Goal: Task Accomplishment & Management: Use online tool/utility

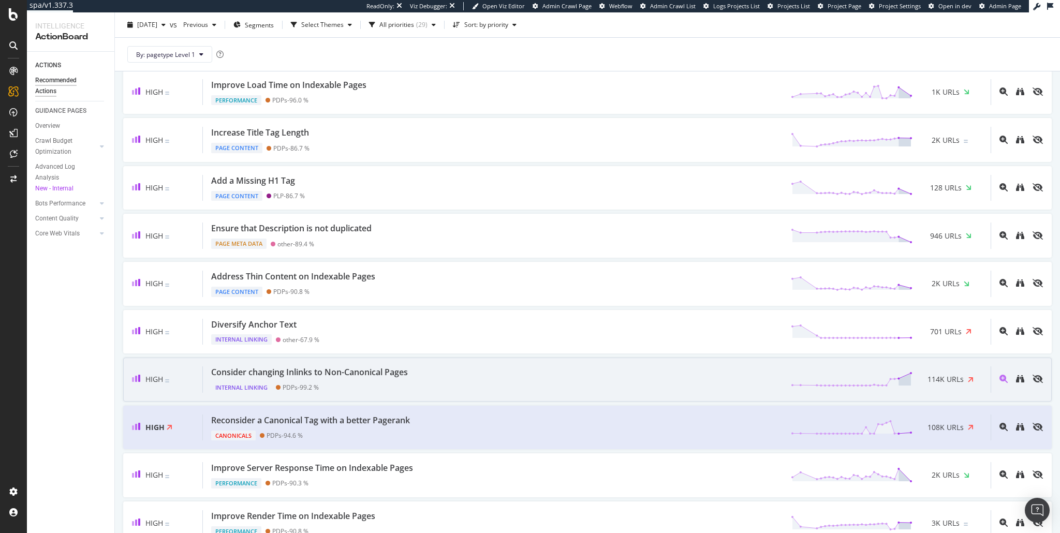
scroll to position [186, 0]
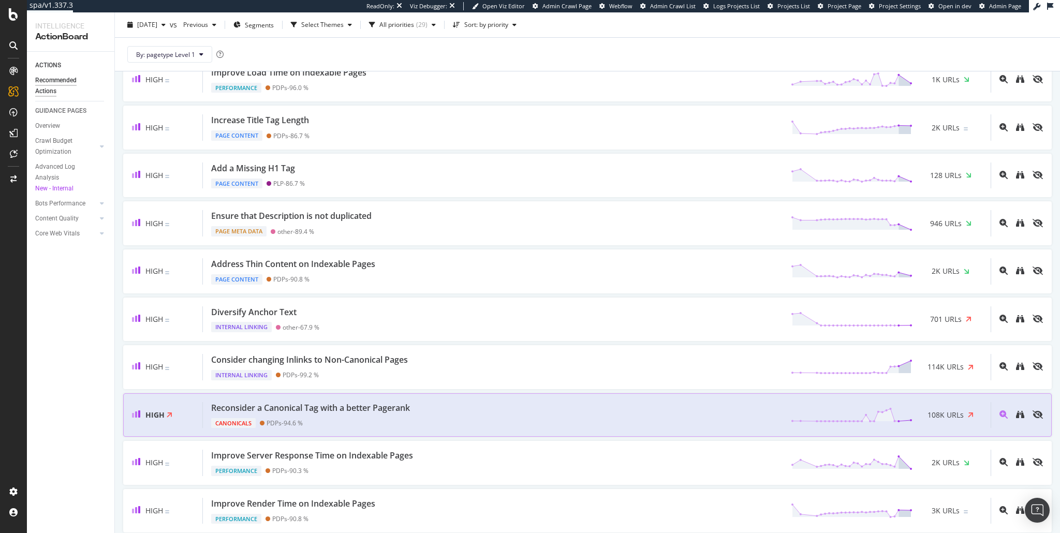
click at [414, 409] on div "Reconsider a Canonical Tag with a better Pagerank" at bounding box center [312, 408] width 203 height 12
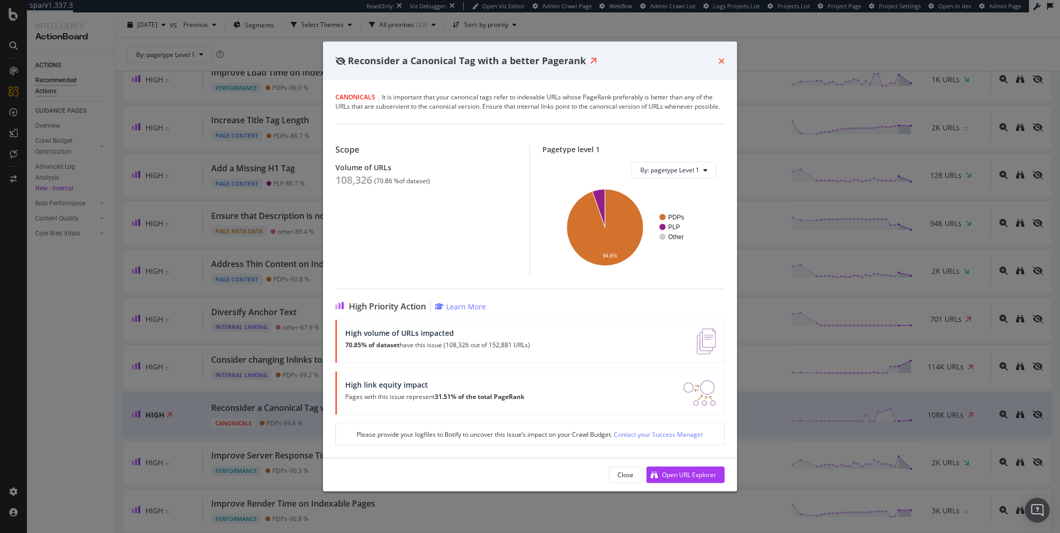
click at [718, 60] on icon "times" at bounding box center [721, 60] width 6 height 8
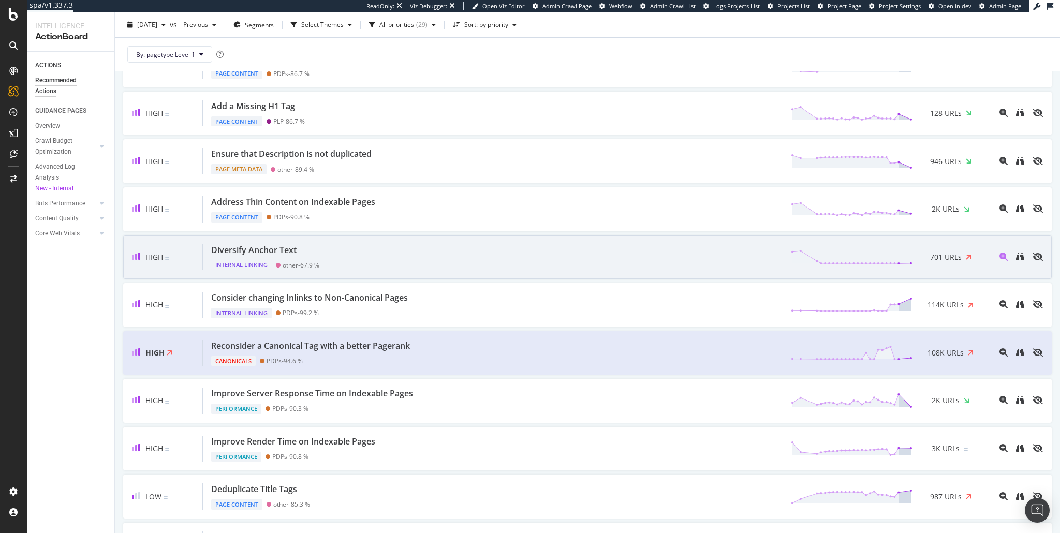
scroll to position [286, 0]
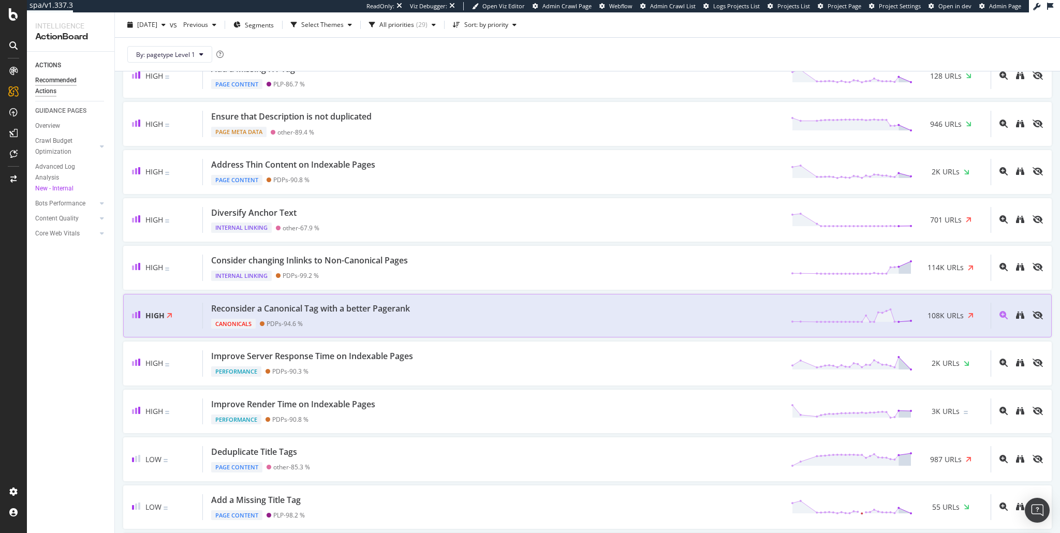
click at [401, 315] on div "Canonicals PDPs - 94.6 %" at bounding box center [312, 322] width 203 height 14
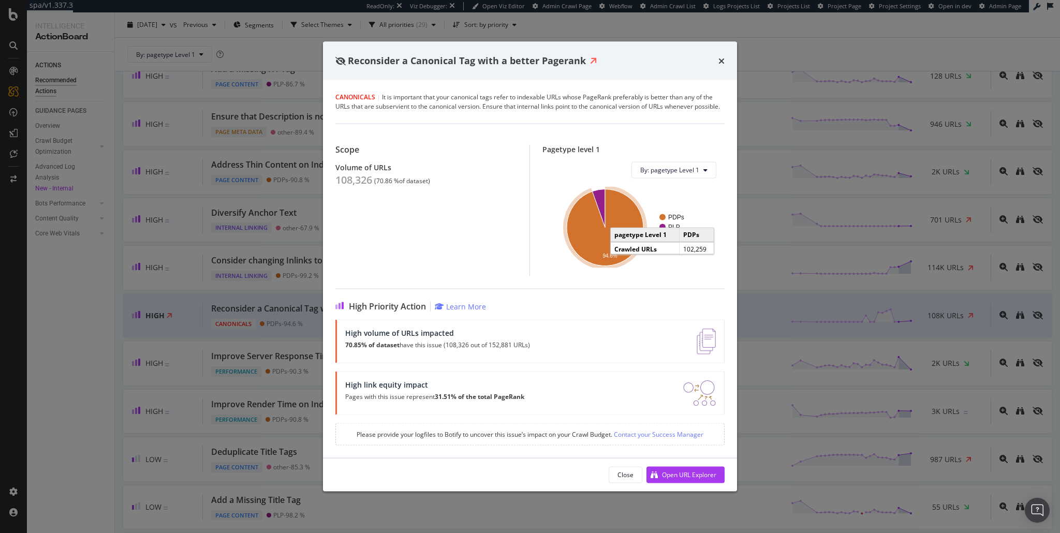
click at [589, 248] on icon "A chart." at bounding box center [605, 227] width 77 height 77
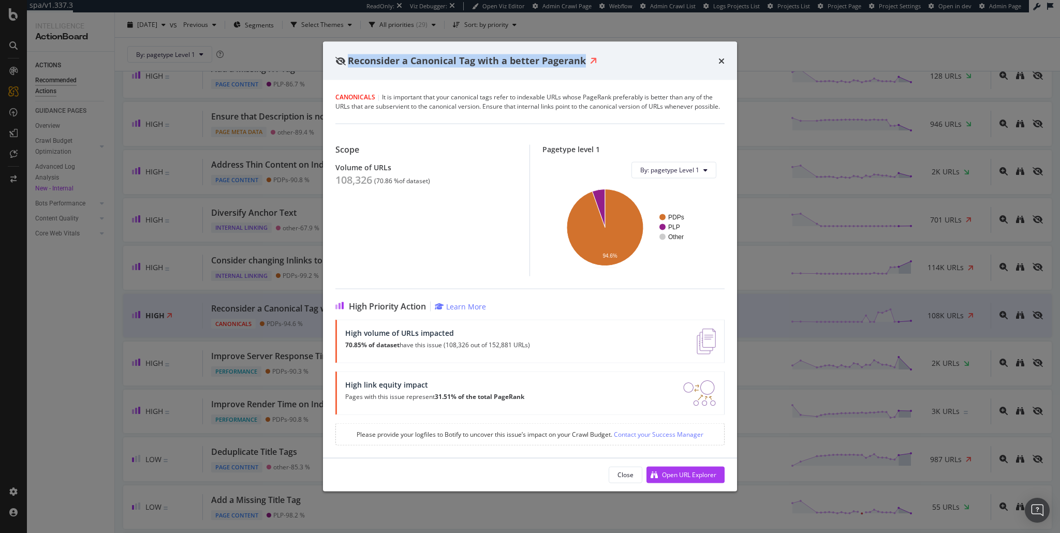
drag, startPoint x: 348, startPoint y: 60, endPoint x: 581, endPoint y: 62, distance: 233.4
click at [581, 62] on span "Reconsider a Canonical Tag with a better Pagerank" at bounding box center [467, 60] width 238 height 12
copy span "Reconsider a Canonical Tag with a better Pagerank"
click at [666, 66] on div "Reconsider a Canonical Tag with a better Pagerank" at bounding box center [529, 60] width 389 height 13
drag, startPoint x: 350, startPoint y: 60, endPoint x: 582, endPoint y: 64, distance: 231.9
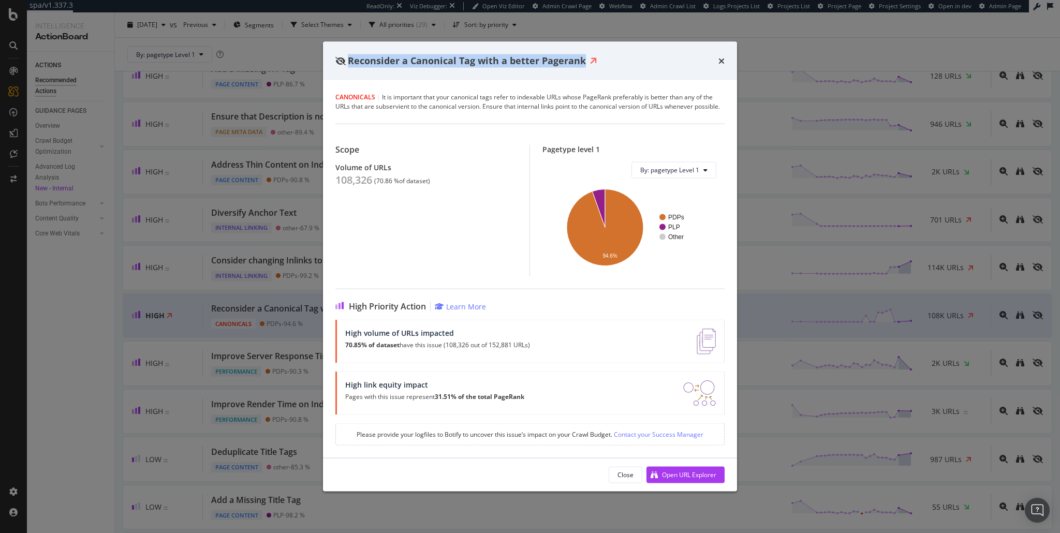
click at [582, 64] on span "Reconsider a Canonical Tag with a better Pagerank" at bounding box center [467, 60] width 238 height 12
copy span "Reconsider a Canonical Tag with a better Pagerank"
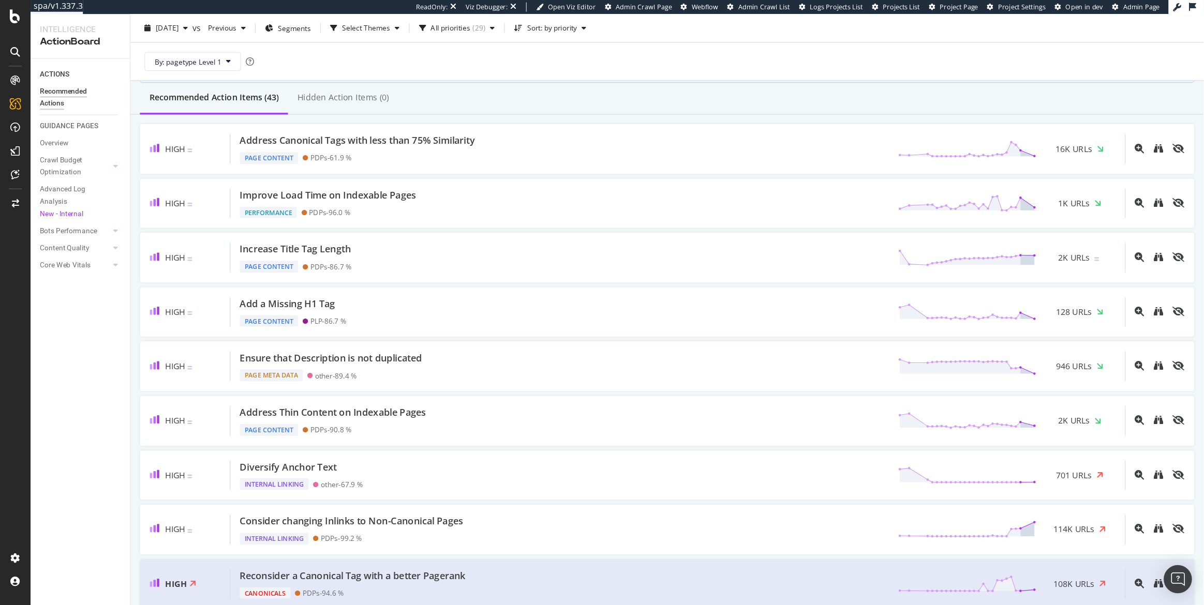
scroll to position [87, 0]
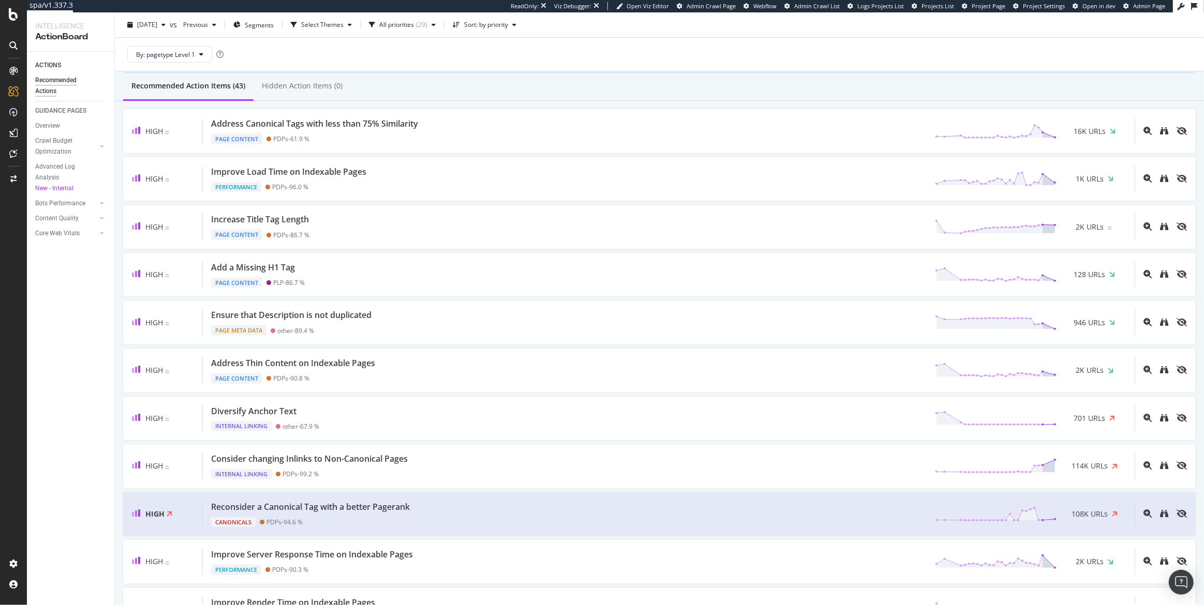
click at [62, 514] on div "ACTIONS Recommended Actions GUIDANCE PAGES Overview Crawl Budget Optimization L…" at bounding box center [70, 329] width 87 height 554
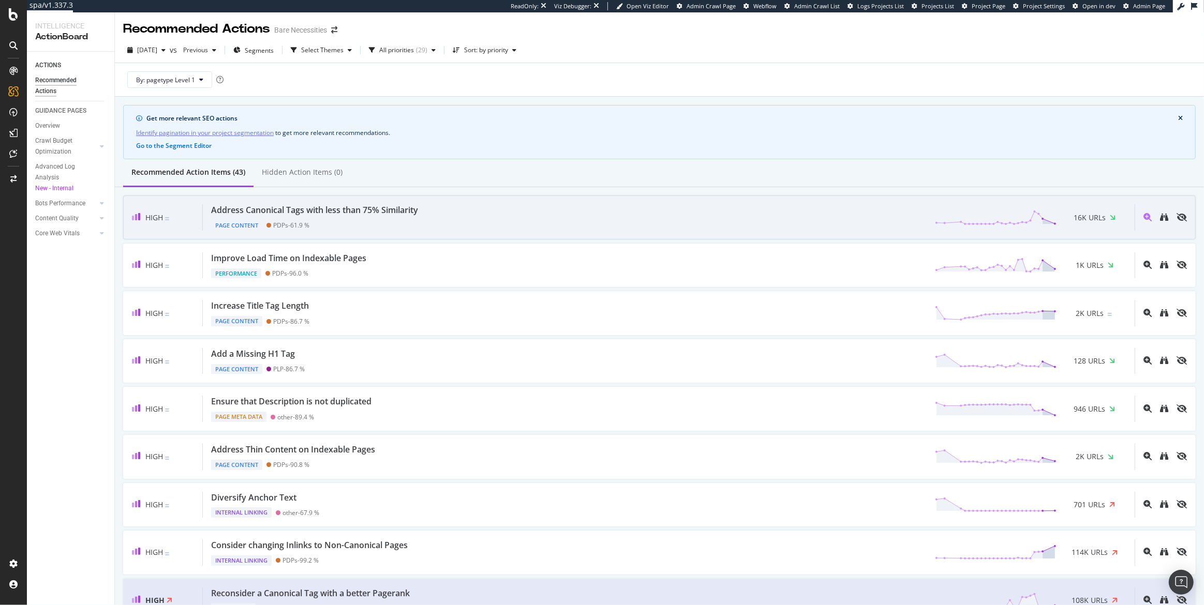
scroll to position [0, 0]
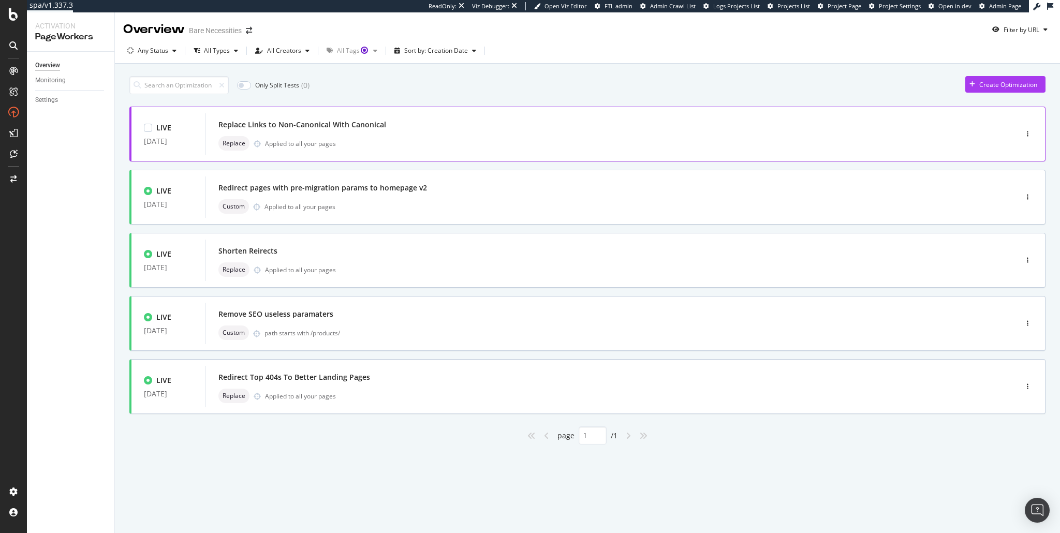
click at [353, 130] on div "Replace Links to Non-Canonical With Canonical" at bounding box center [595, 124] width 754 height 14
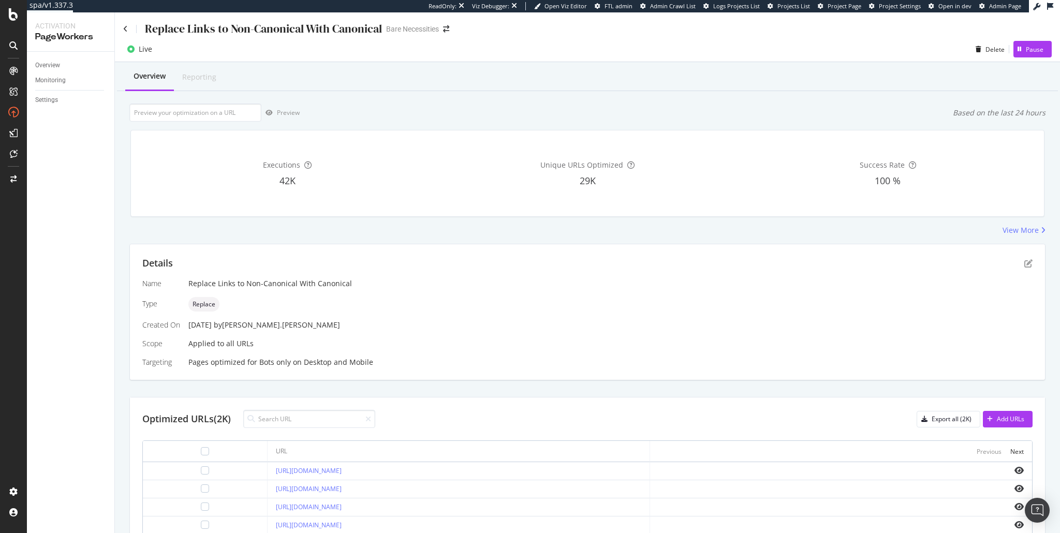
click at [49, 74] on div "Monitoring" at bounding box center [74, 80] width 79 height 15
click at [47, 64] on div "Overview" at bounding box center [47, 65] width 25 height 11
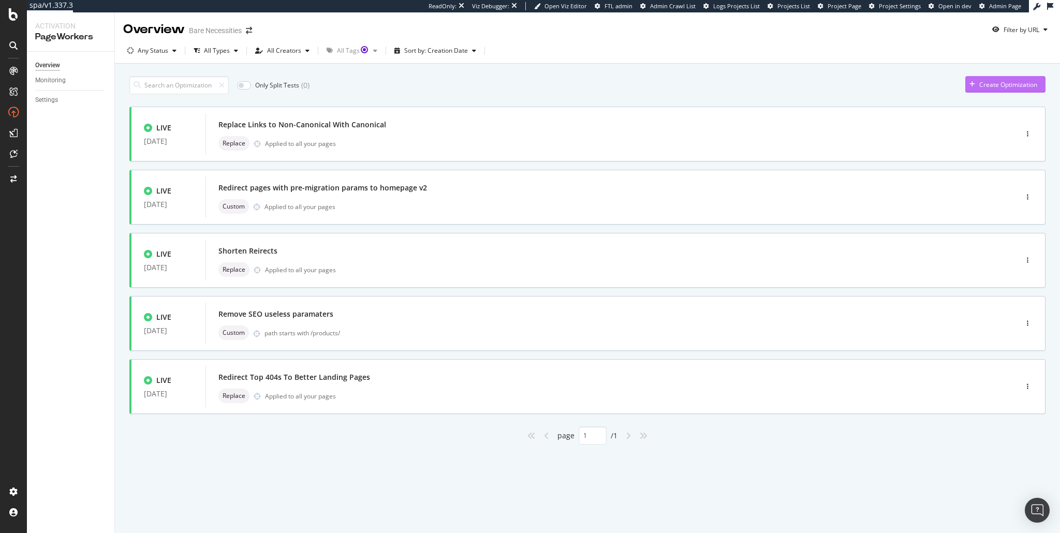
click at [1012, 88] on div "Create Optimization" at bounding box center [1008, 84] width 58 height 9
click at [314, 258] on div "Shorten Reirects Replace Applied to all your pages" at bounding box center [595, 260] width 754 height 33
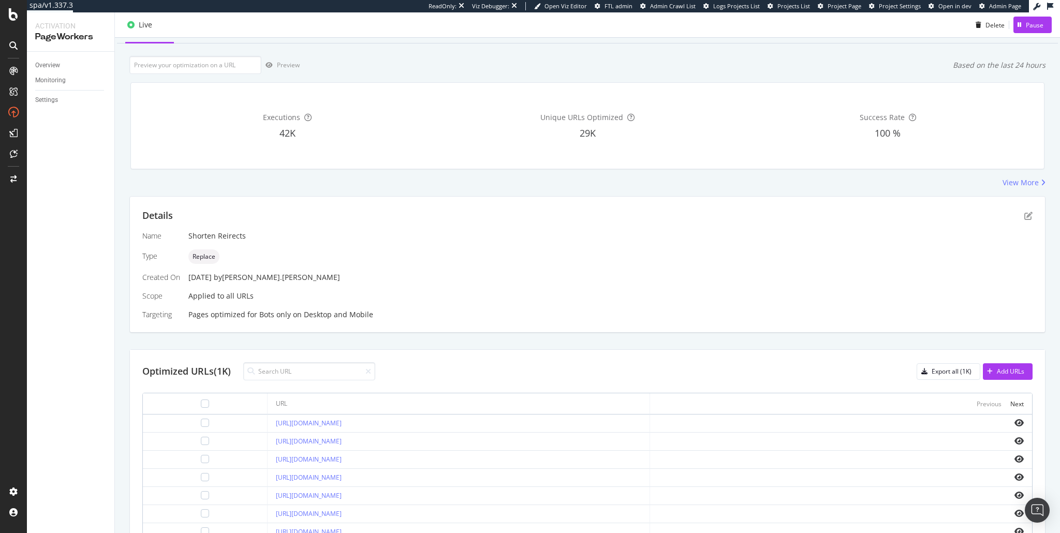
scroll to position [25, 0]
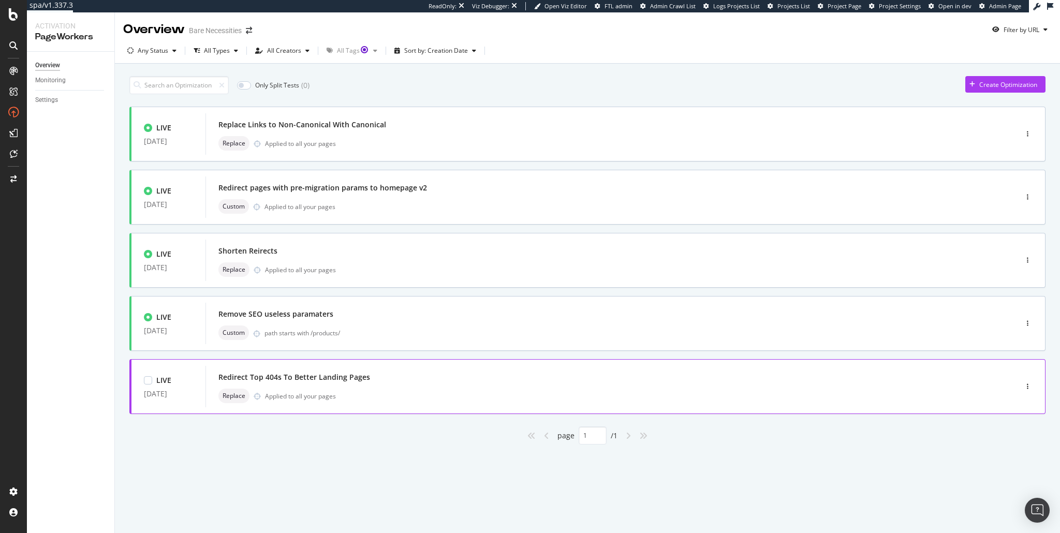
click at [322, 375] on div "Redirect Top 404s To Better Landing Pages" at bounding box center [294, 377] width 152 height 10
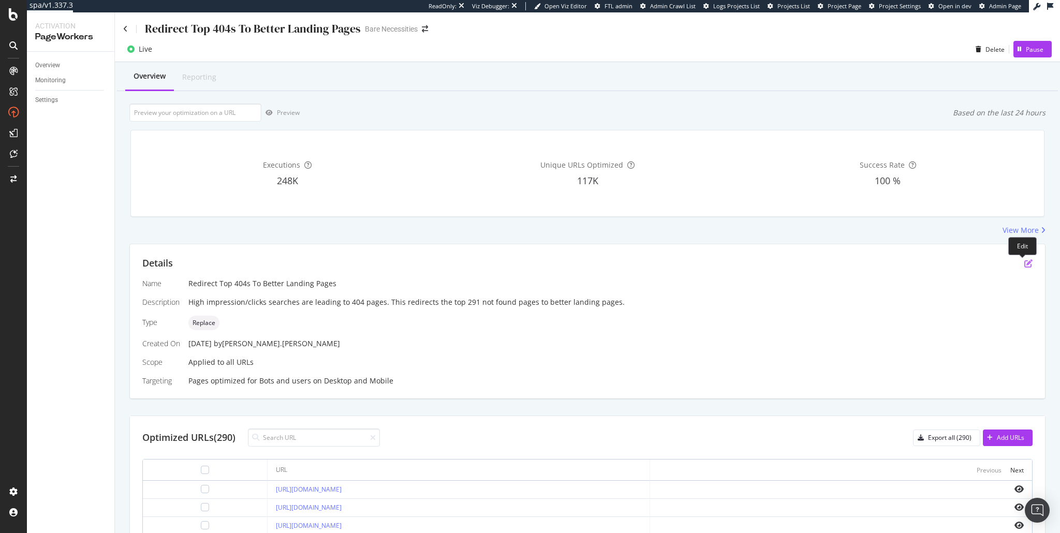
click at [1024, 259] on icon "pen-to-square" at bounding box center [1028, 263] width 8 height 8
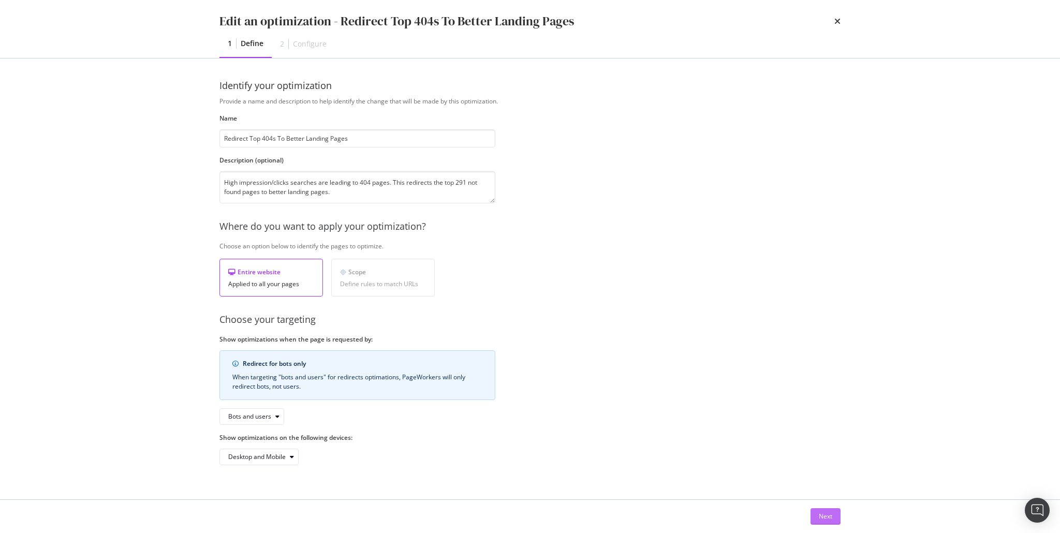
click at [828, 512] on div "Next" at bounding box center [825, 516] width 13 height 9
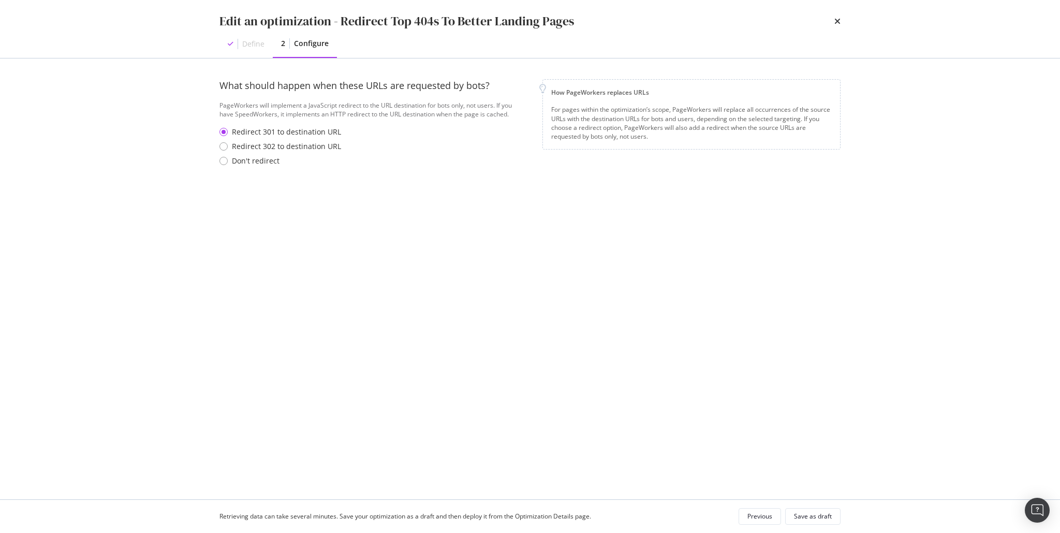
click at [290, 133] on div "Redirect 301 to destination URL" at bounding box center [286, 132] width 109 height 10
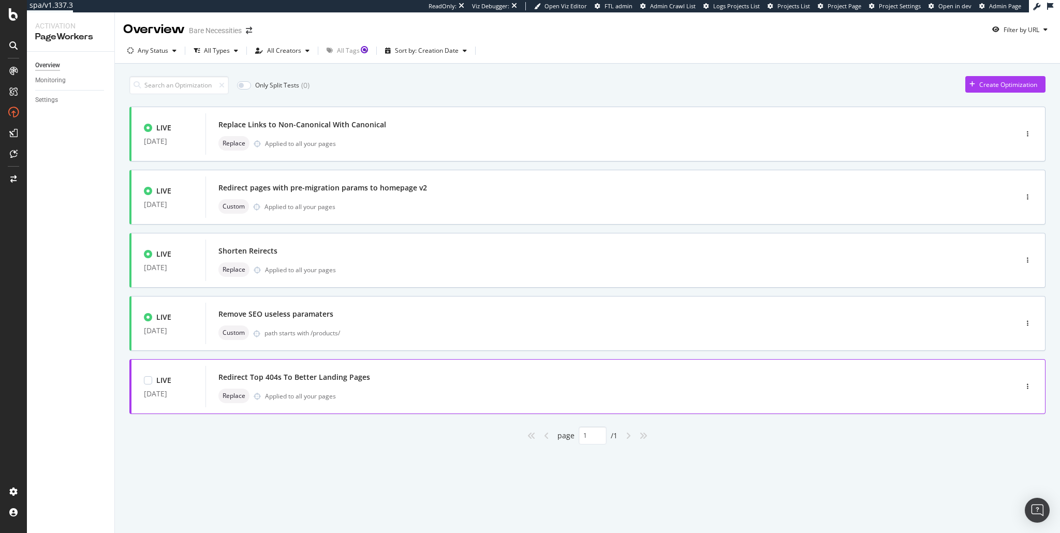
click at [350, 379] on div "Redirect Top 404s To Better Landing Pages" at bounding box center [294, 377] width 152 height 10
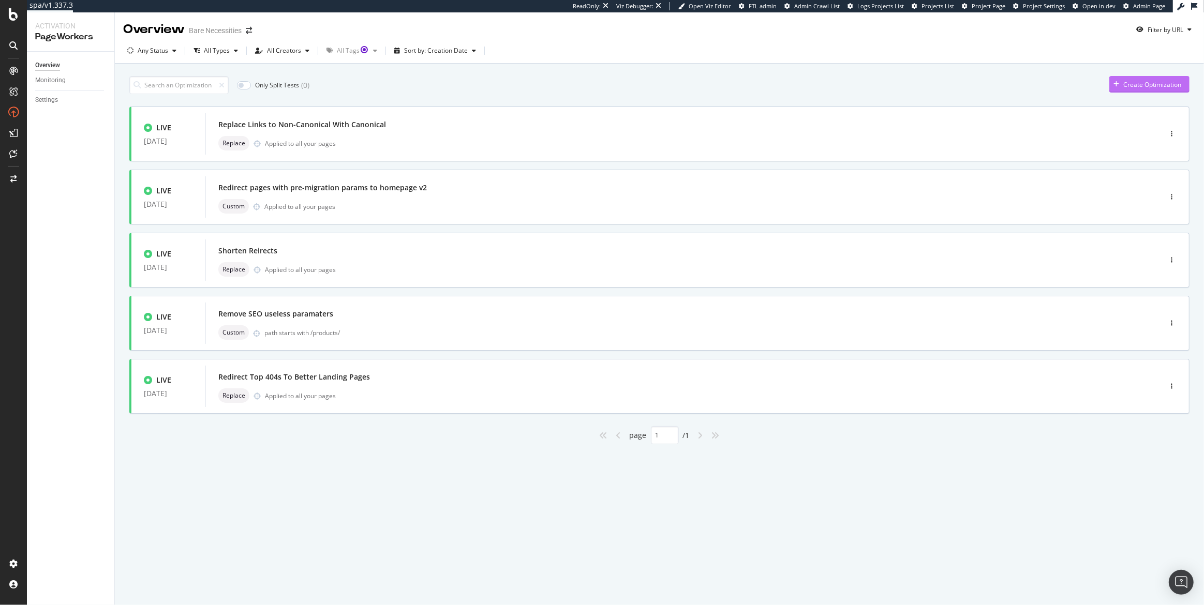
click at [1143, 83] on div "Create Optimization" at bounding box center [1152, 84] width 58 height 9
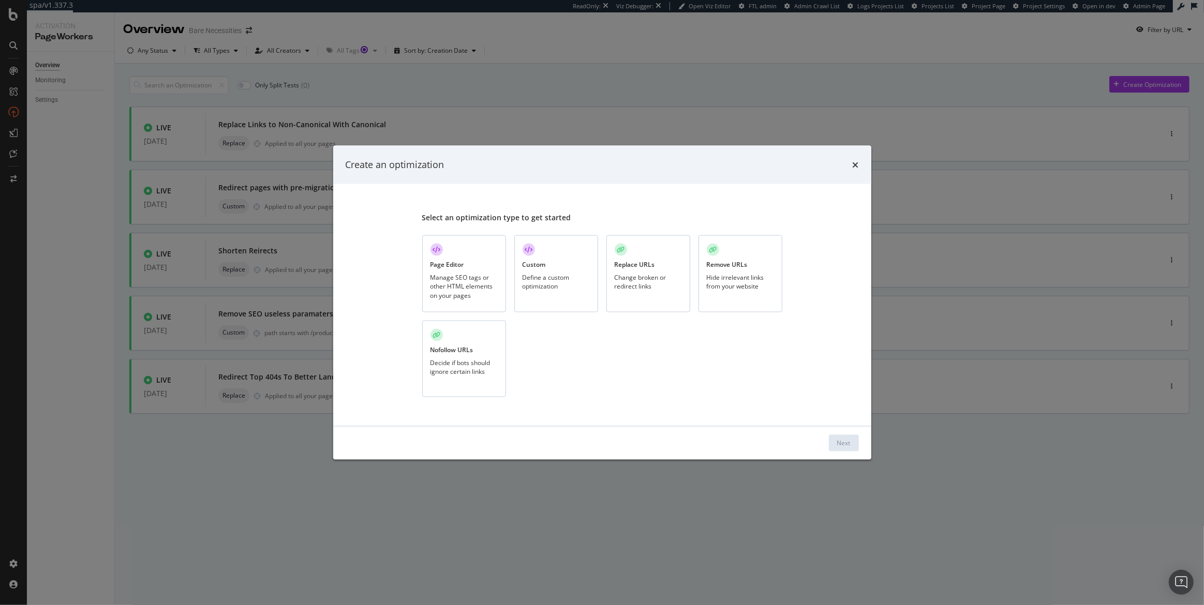
click at [638, 267] on div "Replace URLs" at bounding box center [635, 264] width 40 height 9
click at [840, 441] on div "Next" at bounding box center [843, 443] width 13 height 9
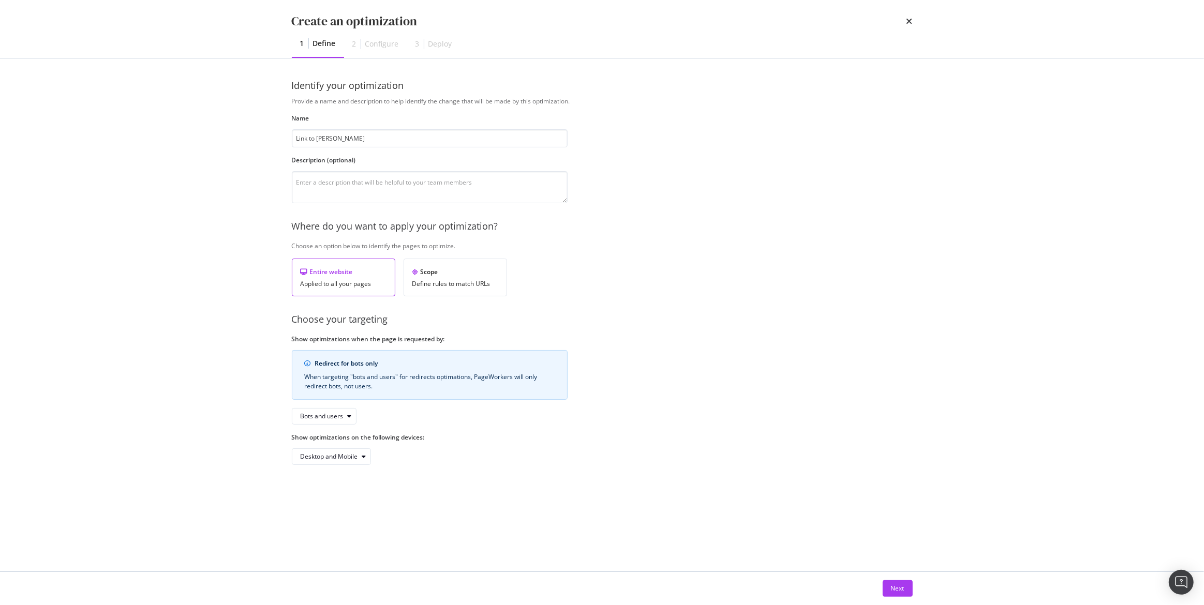
type input "Link to better"
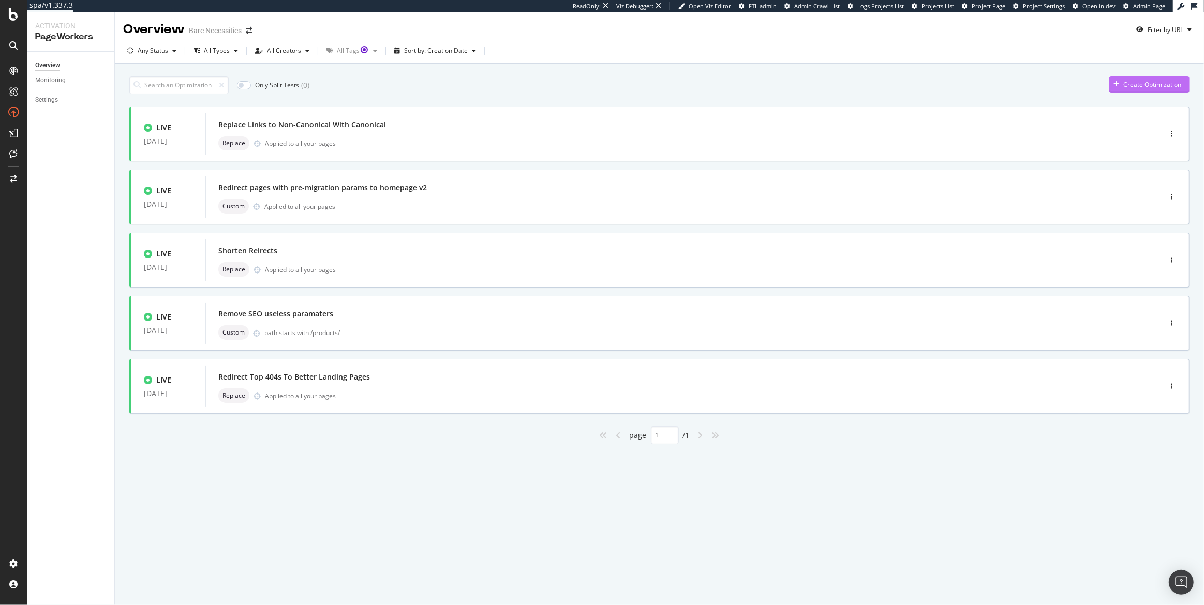
click at [1138, 85] on div "Create Optimization" at bounding box center [1152, 84] width 58 height 9
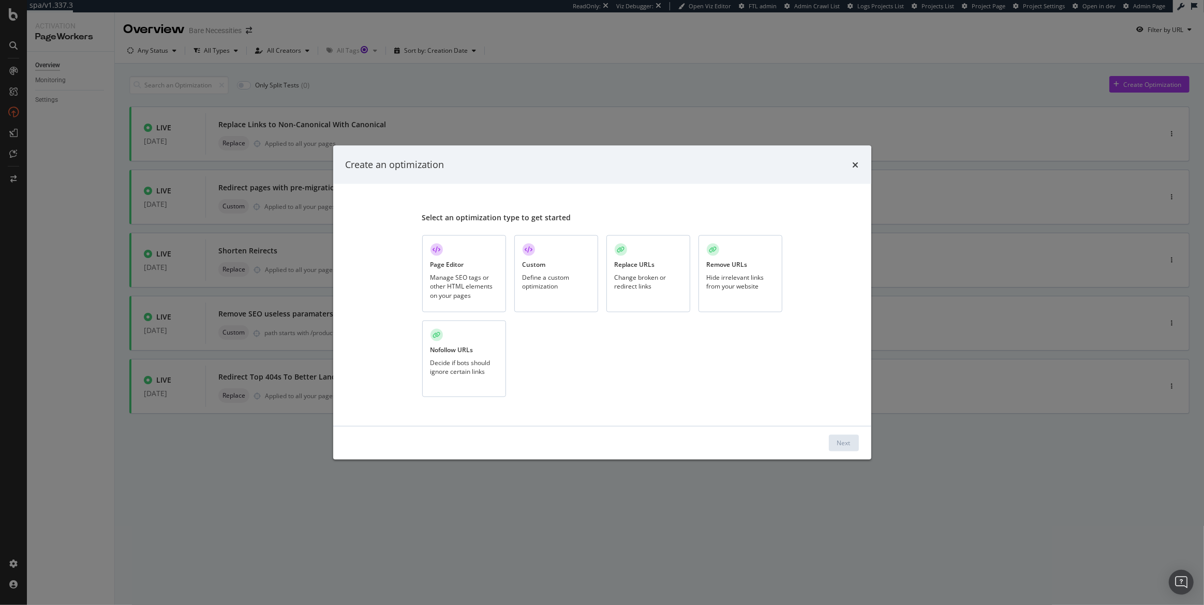
click at [468, 263] on div "Page Editor Manage SEO tags or other HTML elements on your pages" at bounding box center [464, 273] width 84 height 77
click at [847, 445] on div "Next" at bounding box center [843, 443] width 13 height 9
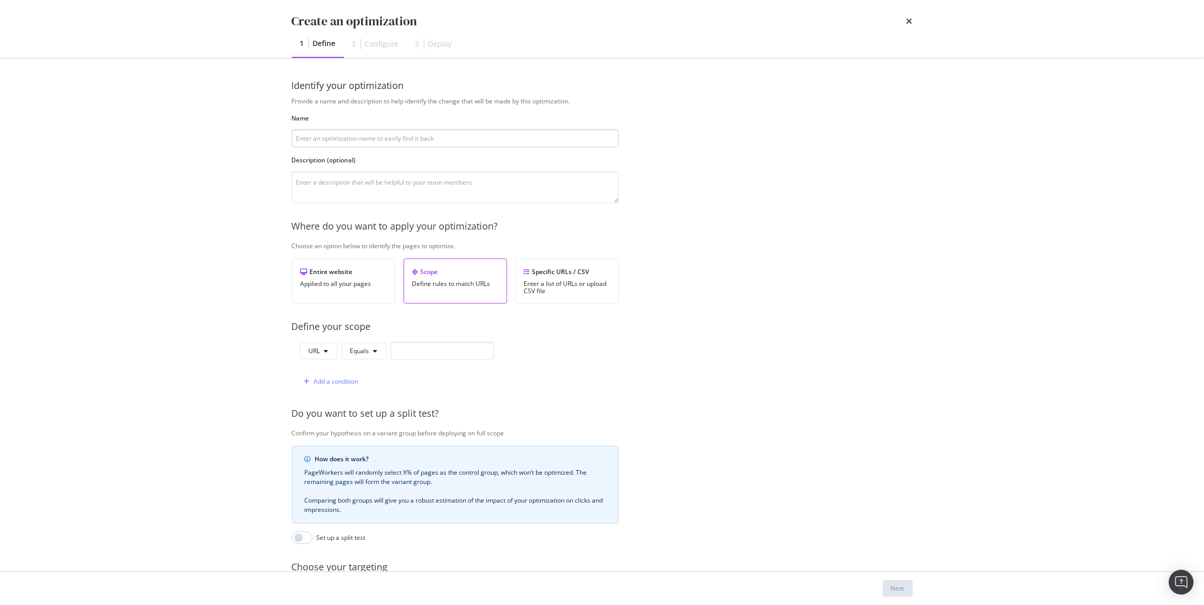
click at [434, 135] on input "modal" at bounding box center [455, 138] width 327 height 18
type input "Better Canonical"
click at [545, 288] on div "Enter a list of URLs or upload CSV file" at bounding box center [567, 287] width 86 height 14
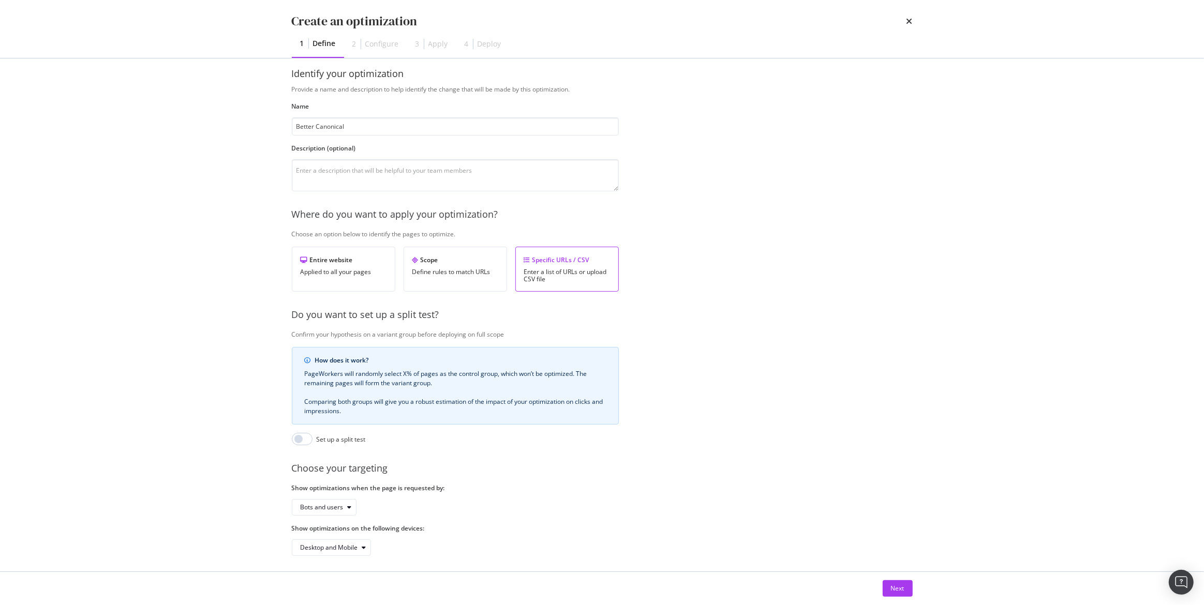
scroll to position [23, 0]
click at [323, 499] on div "Bots and users" at bounding box center [322, 502] width 43 height 6
click at [325, 528] on div "Bots only" at bounding box center [318, 530] width 26 height 9
click at [895, 592] on div "Next" at bounding box center [897, 588] width 13 height 9
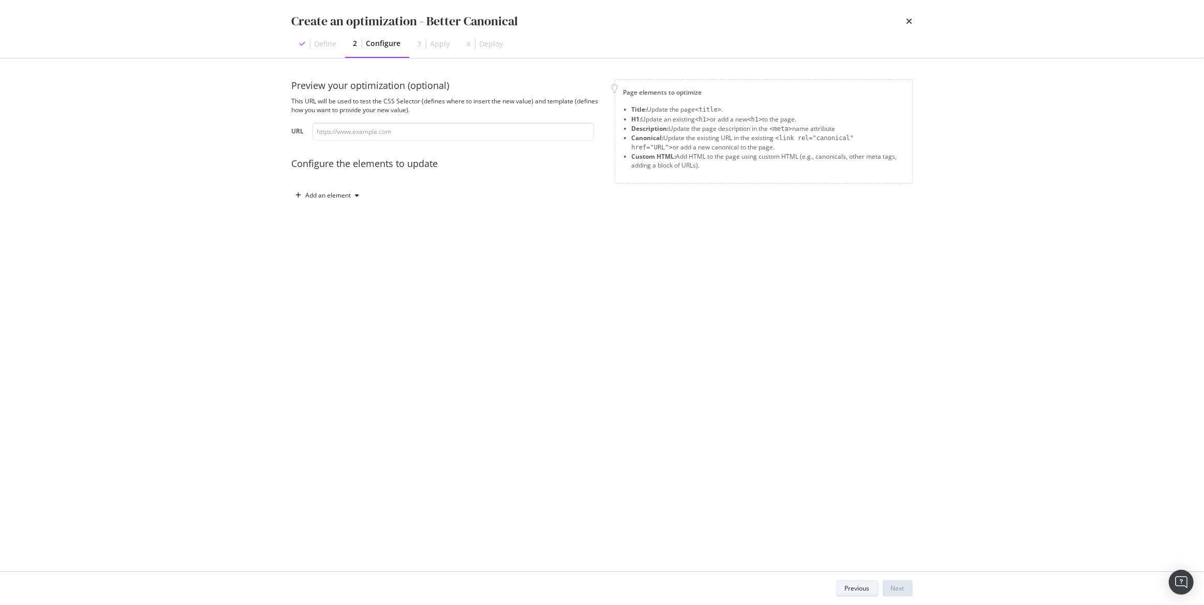
scroll to position [0, 0]
click at [345, 193] on div "Add an element" at bounding box center [329, 195] width 46 height 6
click at [389, 134] on input "modal" at bounding box center [454, 132] width 282 height 18
paste input "https://www.barenecessities.com/products/wacoal-simone-underwire-sports-bra-855…"
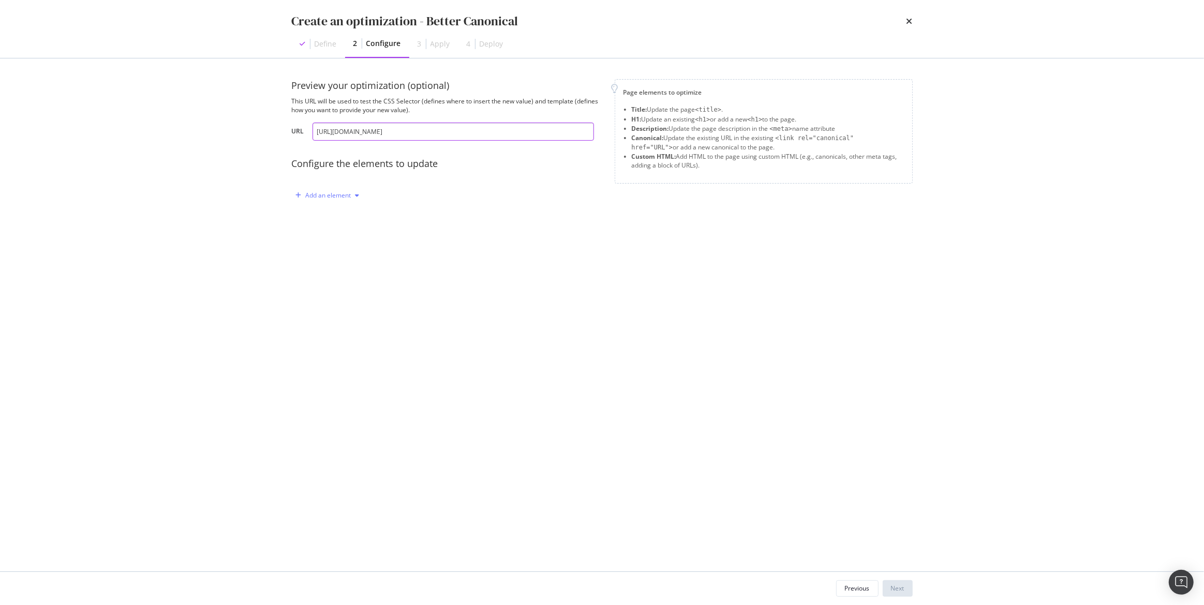
type input "https://www.barenecessities.com/products/wacoal-simone-underwire-sports-bra-855…"
click at [346, 194] on div "Add an element" at bounding box center [329, 195] width 46 height 6
click at [345, 264] on div "Canonical" at bounding box center [333, 266] width 28 height 9
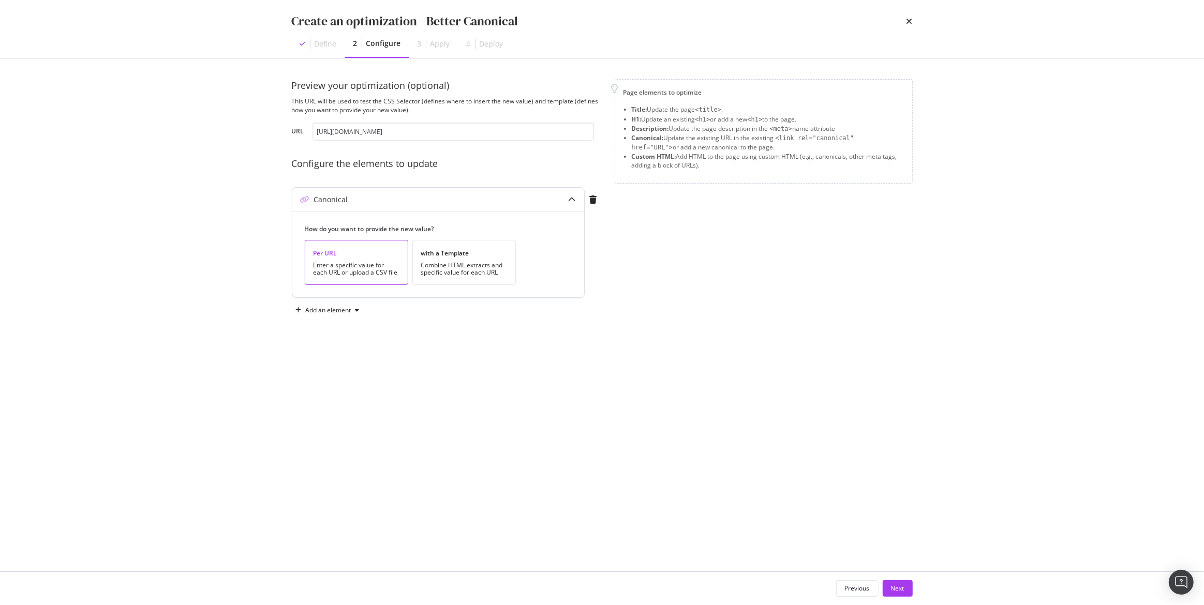
click at [383, 268] on div "Enter a specific value for each URL or upload a CSV file" at bounding box center [357, 269] width 86 height 14
click at [899, 592] on div "Next" at bounding box center [897, 588] width 13 height 9
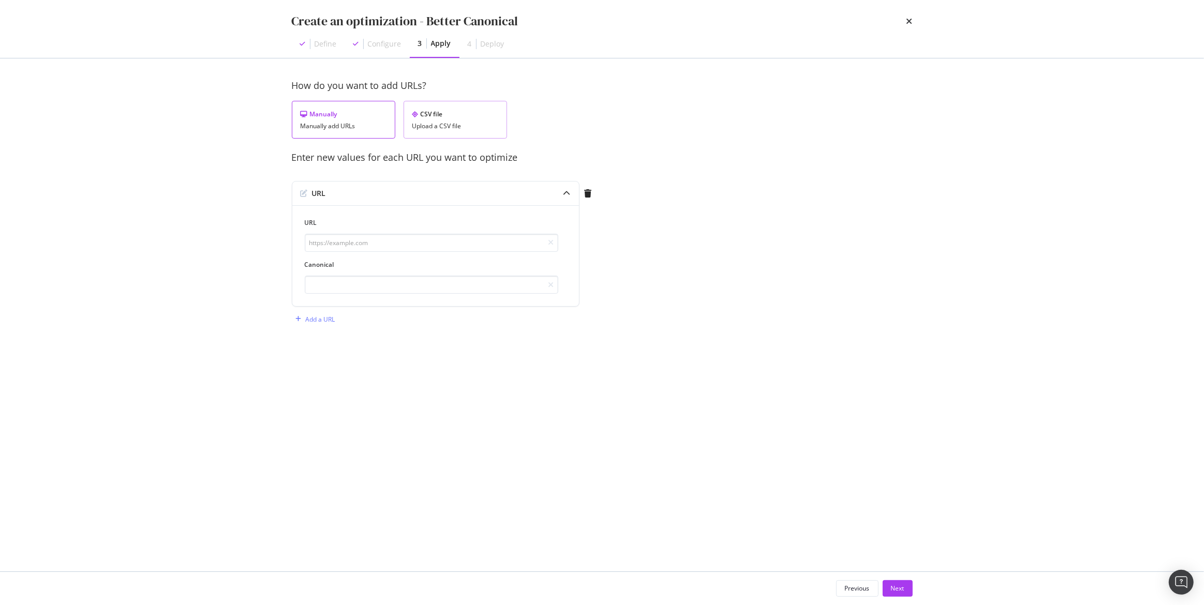
click at [450, 120] on div "CSV file Upload a CSV file" at bounding box center [455, 120] width 103 height 38
click at [476, 173] on div "Download" at bounding box center [470, 173] width 29 height 9
click at [859, 258] on div "How do you want to add URLs? Manually Manually add URLs CSV file Upload a CSV f…" at bounding box center [602, 315] width 621 height 472
click at [996, 205] on div "Create an optimization - Better Canonical Define Configure 3 Apply 4 Deploy How…" at bounding box center [602, 302] width 1204 height 605
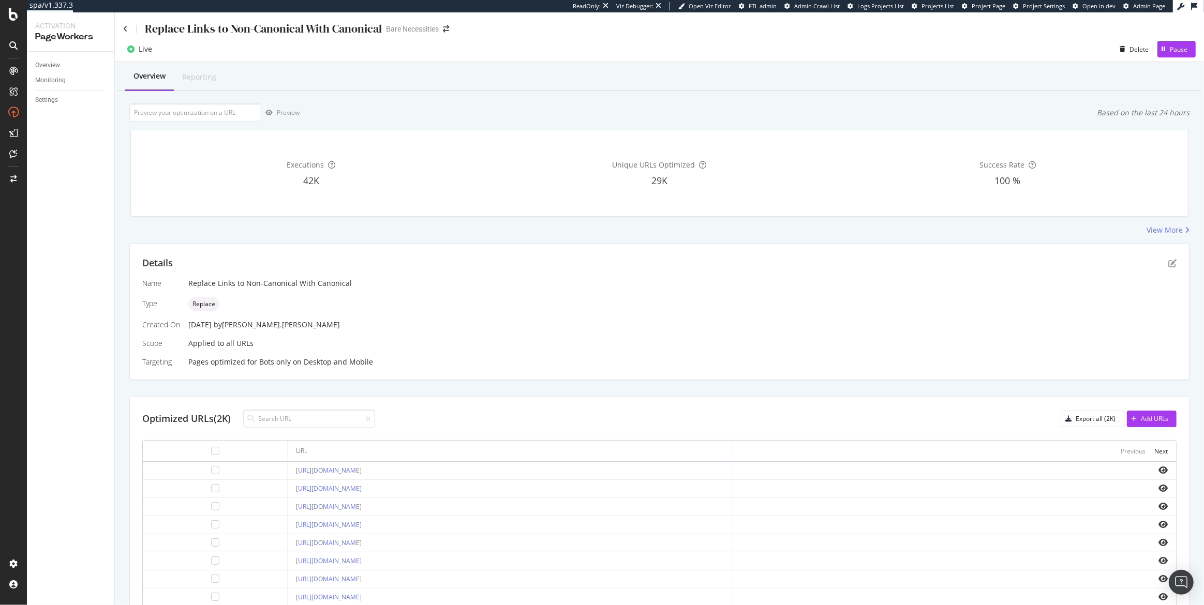
click at [147, 77] on div "Overview" at bounding box center [150, 76] width 32 height 10
click at [56, 63] on div "Overview" at bounding box center [47, 65] width 25 height 11
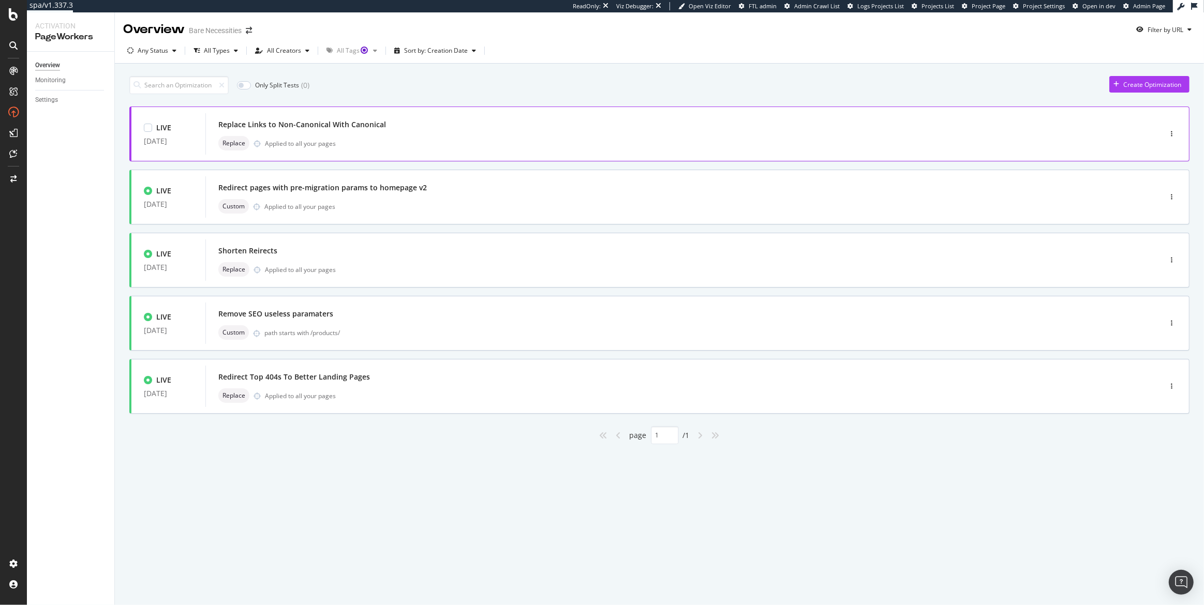
click at [398, 139] on div "Replace Applied to all your pages" at bounding box center [667, 143] width 899 height 14
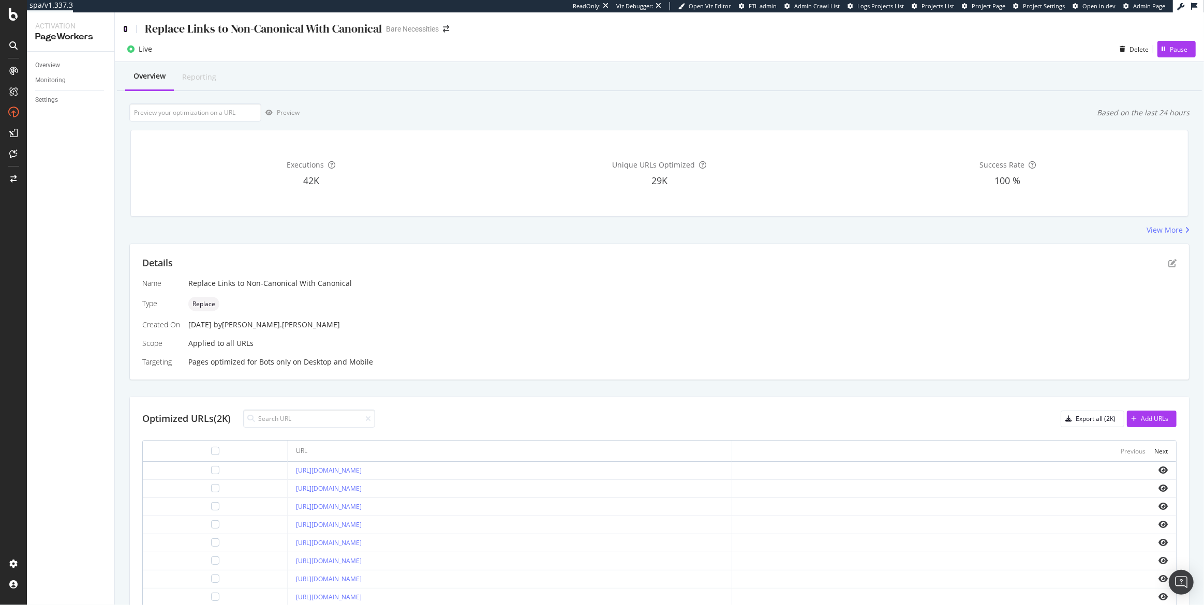
click at [125, 28] on icon at bounding box center [125, 28] width 5 height 7
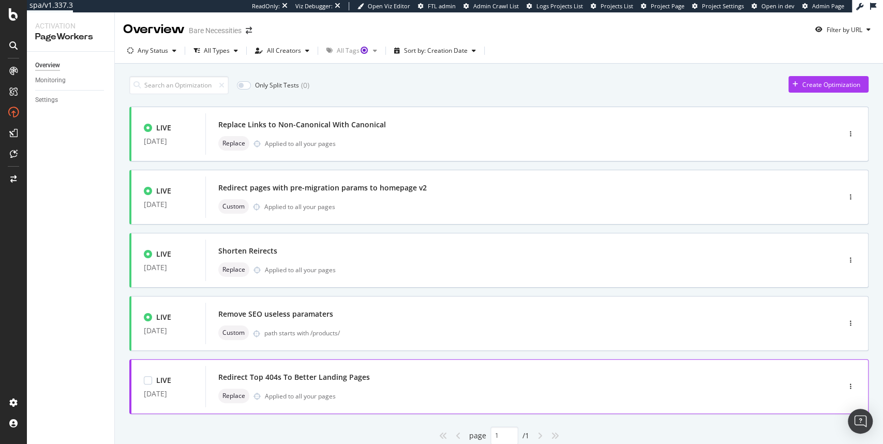
click at [313, 378] on div "Redirect Top 404s To Better Landing Pages" at bounding box center [294, 377] width 152 height 10
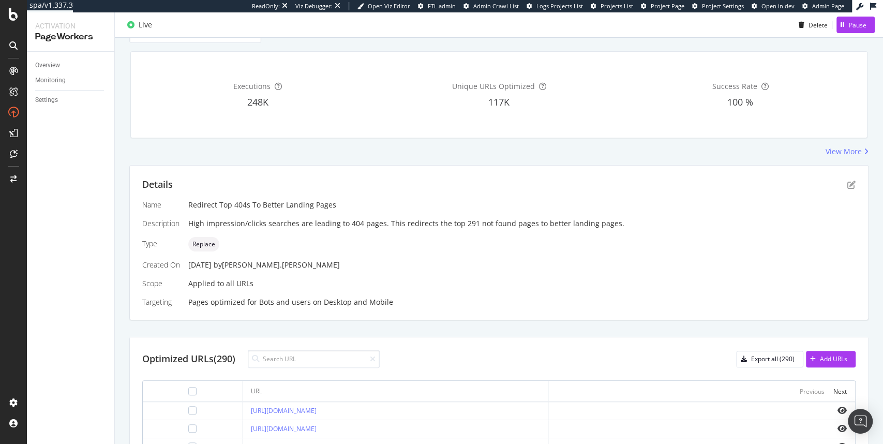
scroll to position [93, 0]
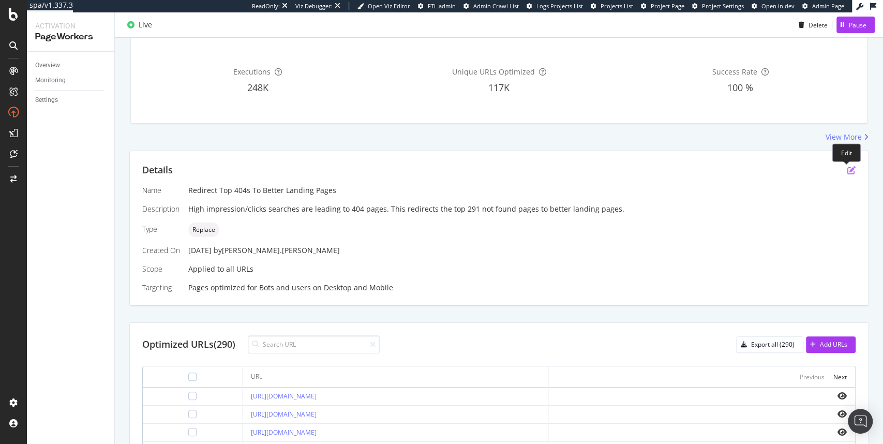
click at [848, 170] on icon "pen-to-square" at bounding box center [852, 170] width 8 height 8
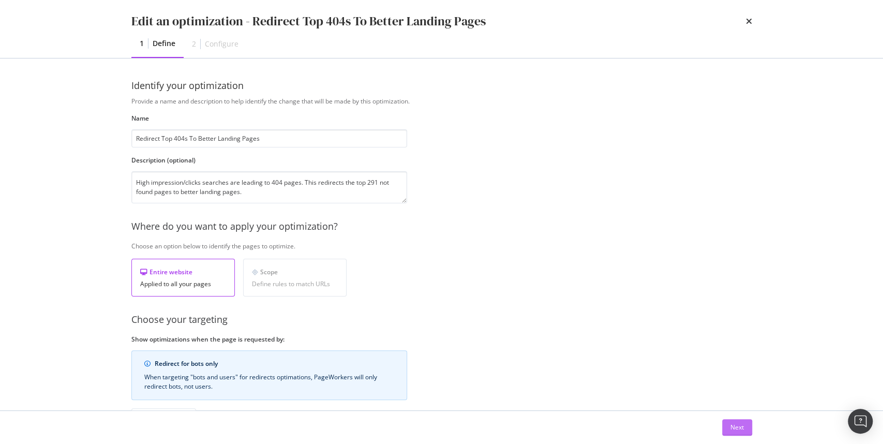
click at [742, 429] on div "Next" at bounding box center [737, 427] width 13 height 9
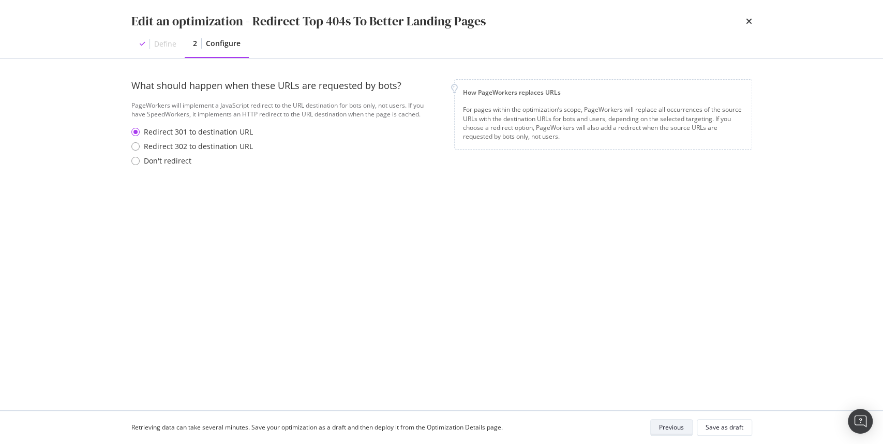
click at [682, 433] on div "Previous" at bounding box center [671, 427] width 25 height 14
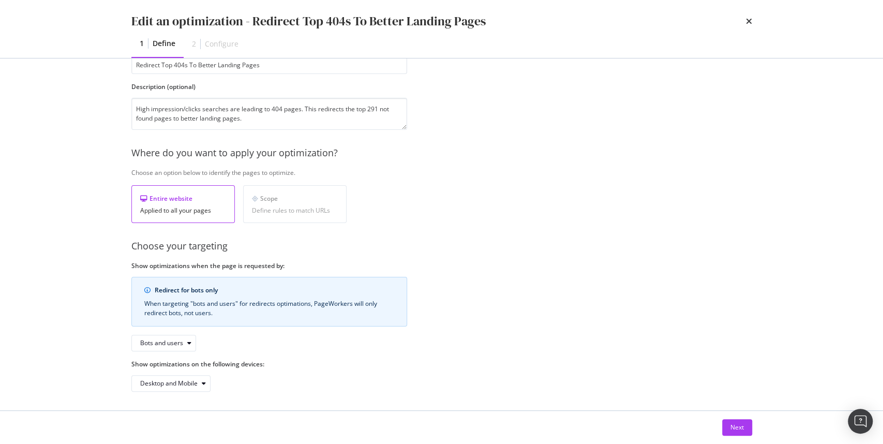
scroll to position [74, 0]
click at [744, 429] on button "Next" at bounding box center [737, 427] width 30 height 17
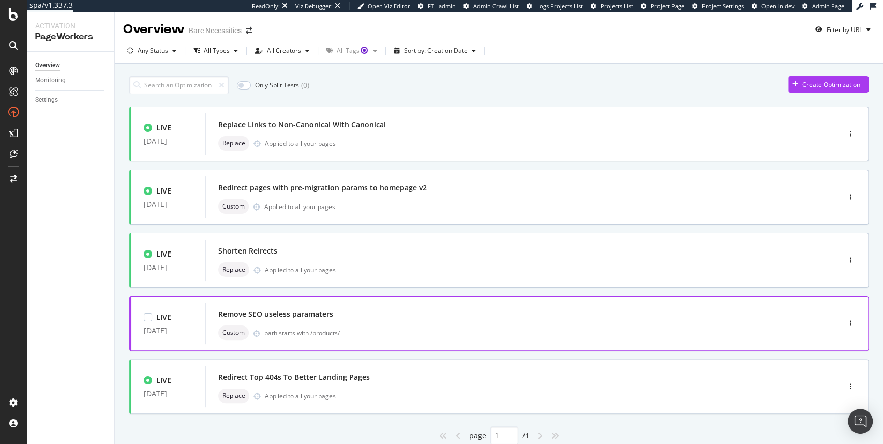
click at [332, 313] on div "Remove SEO useless paramaters" at bounding box center [507, 314] width 578 height 14
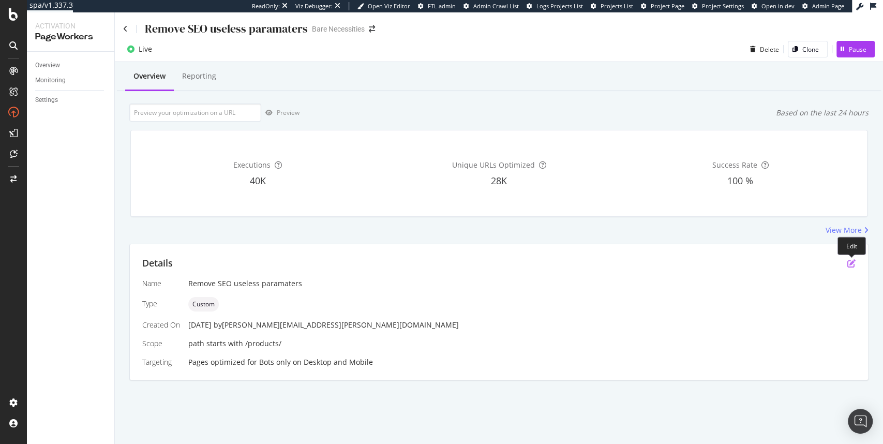
click at [850, 264] on icon "pen-to-square" at bounding box center [852, 263] width 8 height 8
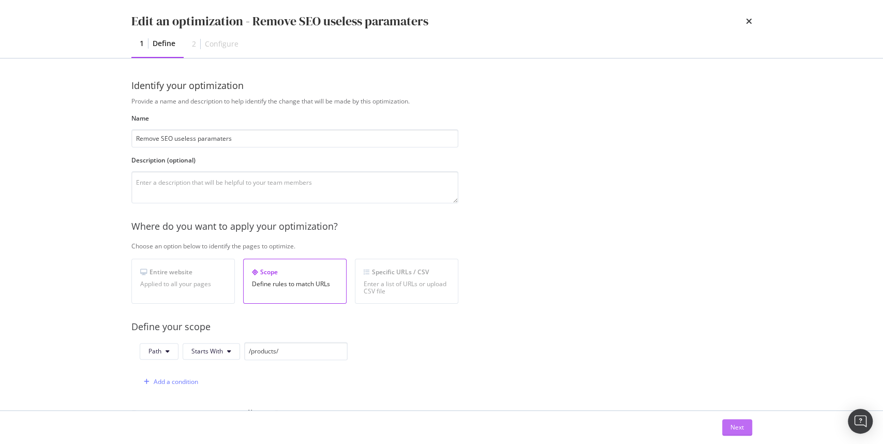
click at [745, 426] on button "Next" at bounding box center [737, 427] width 30 height 17
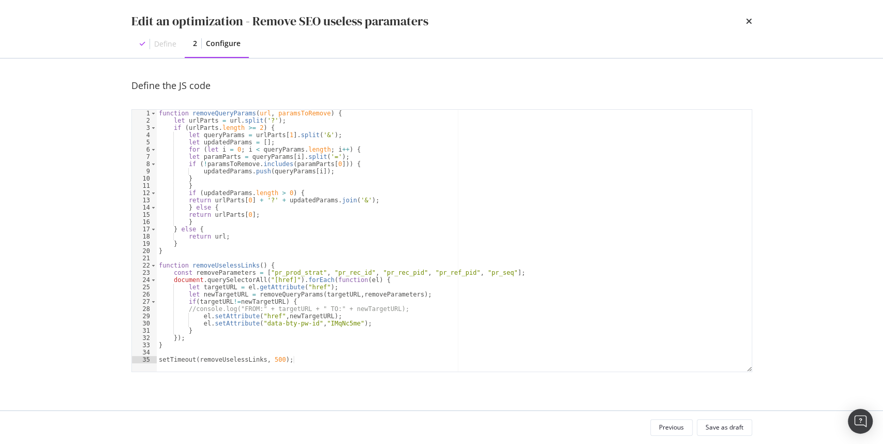
type textarea "const removeParameters = ["pr_prod_strat", "pr_rec_id", "pr_rec_pid", "pr_ref_p…"
drag, startPoint x: 271, startPoint y: 273, endPoint x: 521, endPoint y: 273, distance: 249.4
click at [521, 273] on div "function removeQueryParams ( url , paramsToRemove ) { let urlParts = url . spli…" at bounding box center [455, 248] width 596 height 277
click at [282, 275] on div "function removeQueryParams ( url , paramsToRemove ) { let urlParts = url . spli…" at bounding box center [454, 241] width 595 height 262
drag, startPoint x: 273, startPoint y: 273, endPoint x: 321, endPoint y: 273, distance: 48.6
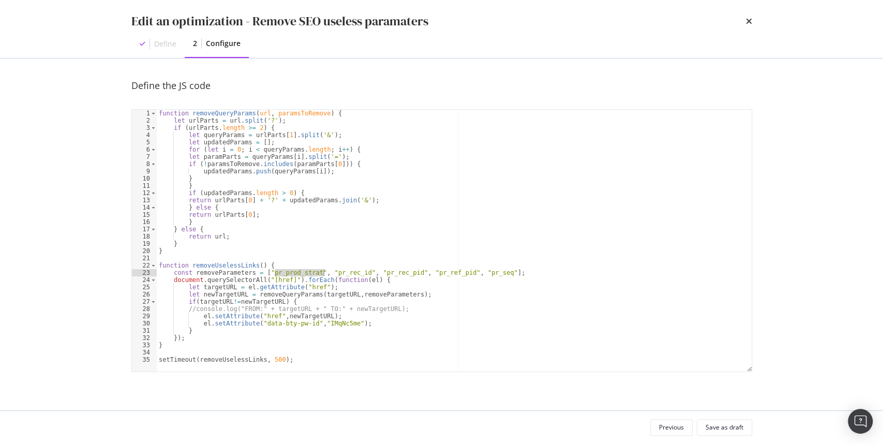
click at [321, 273] on div "function removeQueryParams ( url , paramsToRemove ) { let urlParts = url . spli…" at bounding box center [455, 248] width 596 height 277
drag, startPoint x: 339, startPoint y: 274, endPoint x: 373, endPoint y: 274, distance: 33.1
click at [373, 273] on div "function removeQueryParams ( url , paramsToRemove ) { let urlParts = url . spli…" at bounding box center [455, 248] width 596 height 277
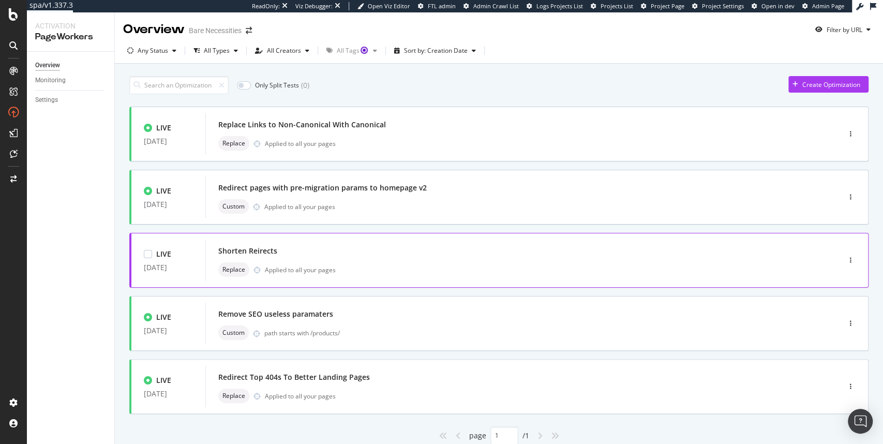
click at [339, 255] on div "Shorten Reirects" at bounding box center [507, 251] width 578 height 14
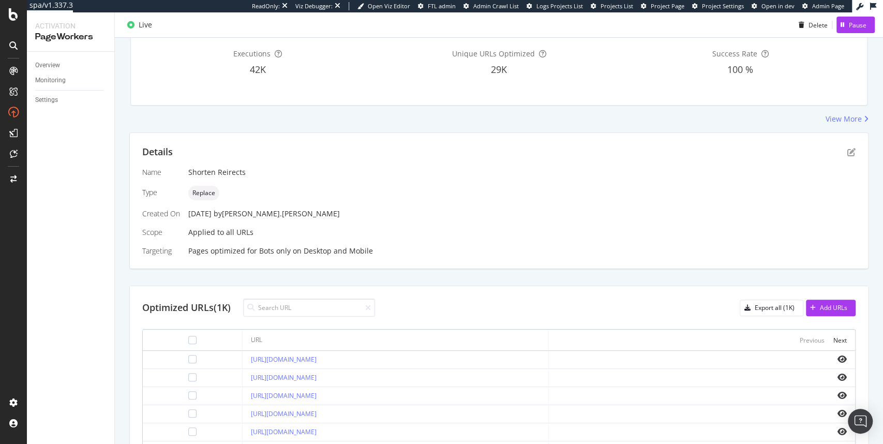
scroll to position [108, 0]
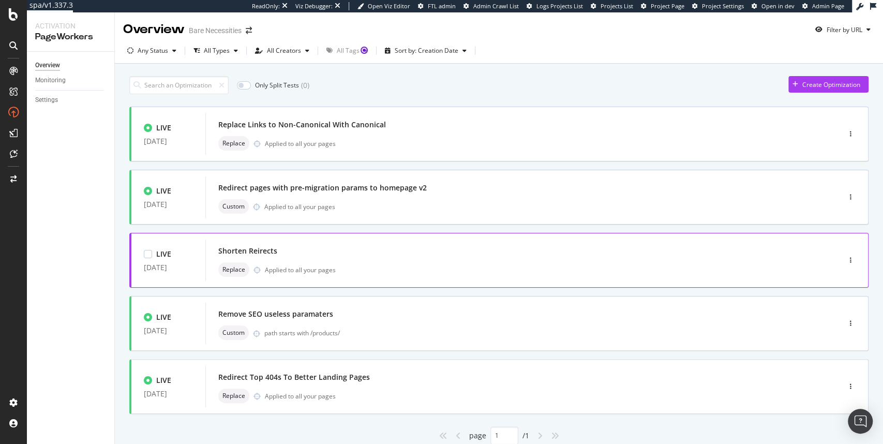
click at [267, 254] on div "Shorten Reirects" at bounding box center [247, 251] width 59 height 10
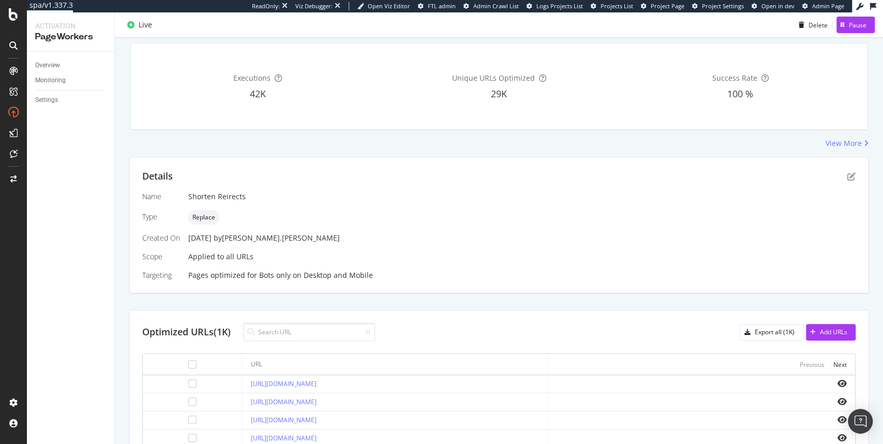
scroll to position [10, 0]
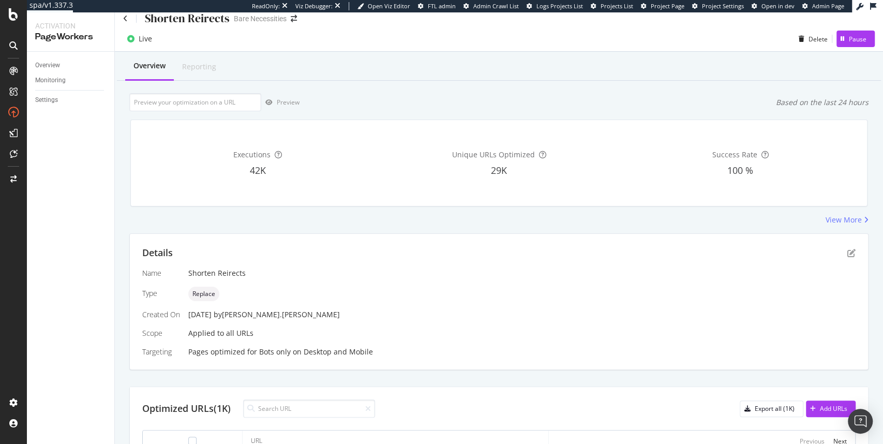
click at [849, 258] on div "Details" at bounding box center [499, 252] width 714 height 13
click at [848, 254] on icon "pen-to-square" at bounding box center [852, 253] width 8 height 8
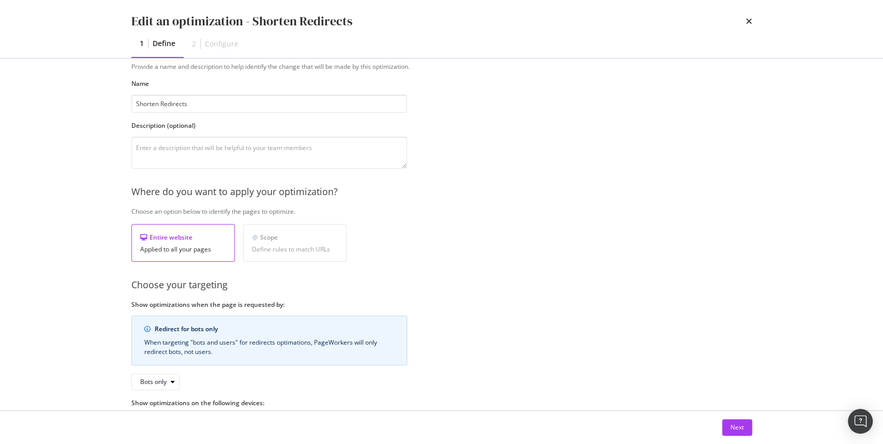
scroll to position [0, 0]
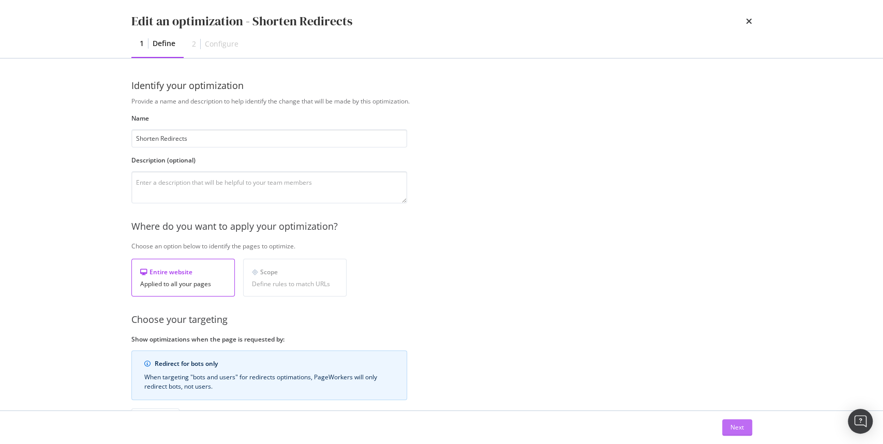
type input "Shorten Redirects"
click at [740, 426] on div "Next" at bounding box center [737, 427] width 13 height 9
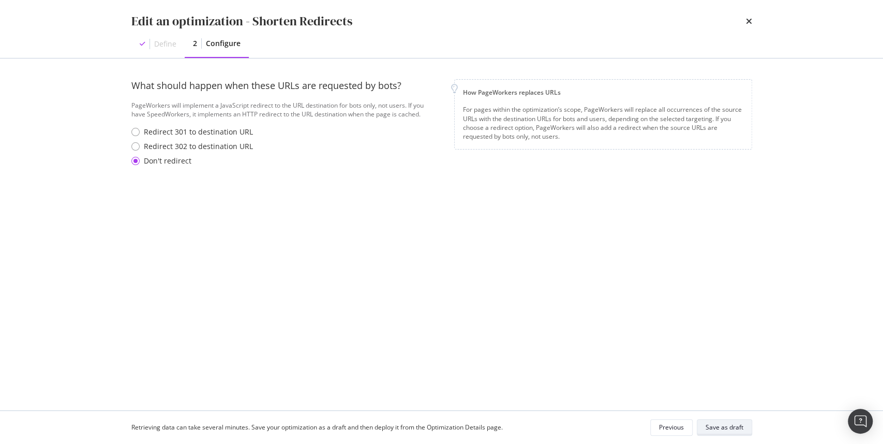
click at [732, 426] on div "Save as draft" at bounding box center [725, 427] width 38 height 9
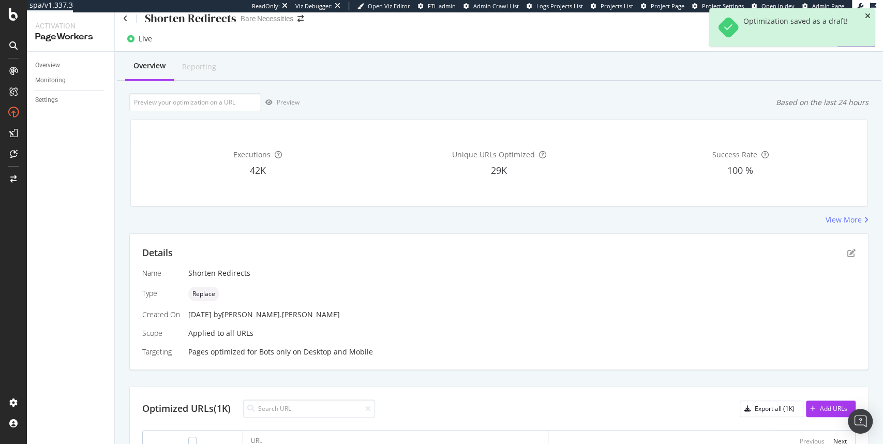
click at [868, 17] on icon "close toast" at bounding box center [868, 15] width 6 height 7
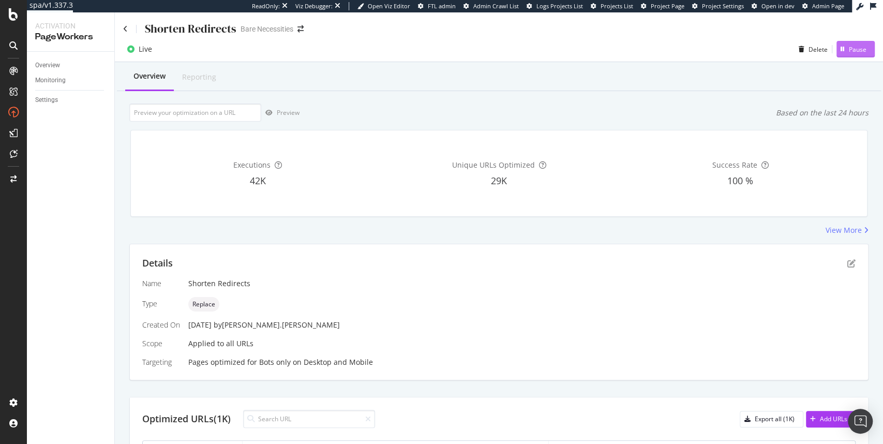
click at [849, 51] on div "Pause" at bounding box center [858, 49] width 18 height 9
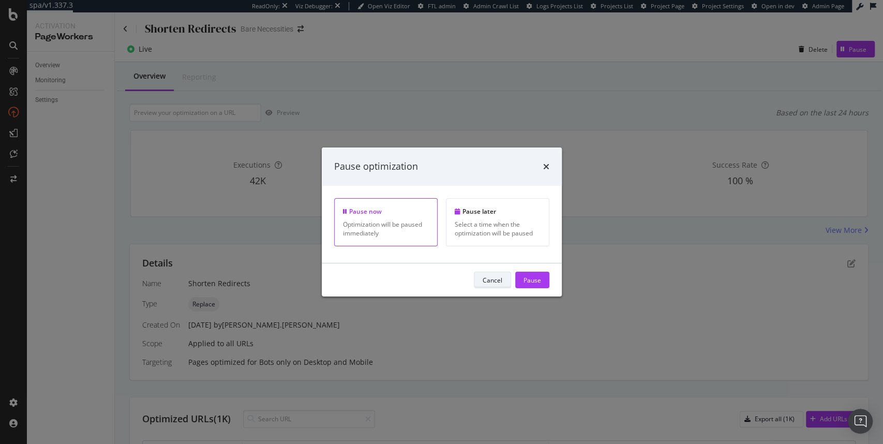
click at [504, 280] on button "Cancel" at bounding box center [492, 280] width 37 height 17
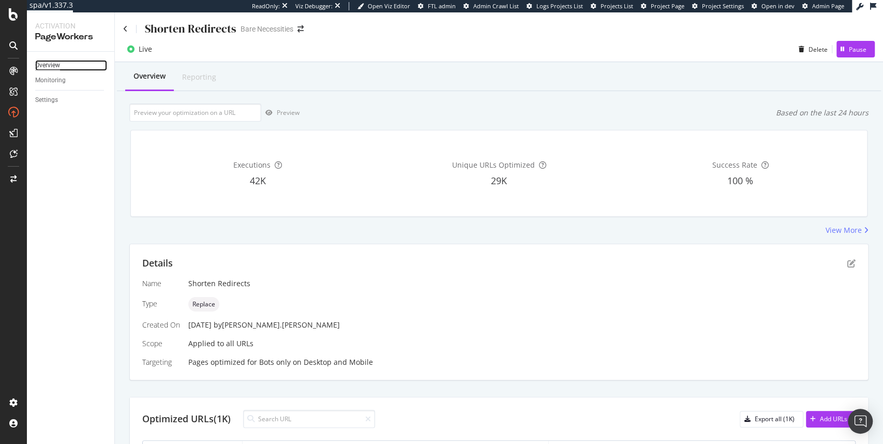
click at [41, 65] on div "Overview" at bounding box center [47, 65] width 25 height 11
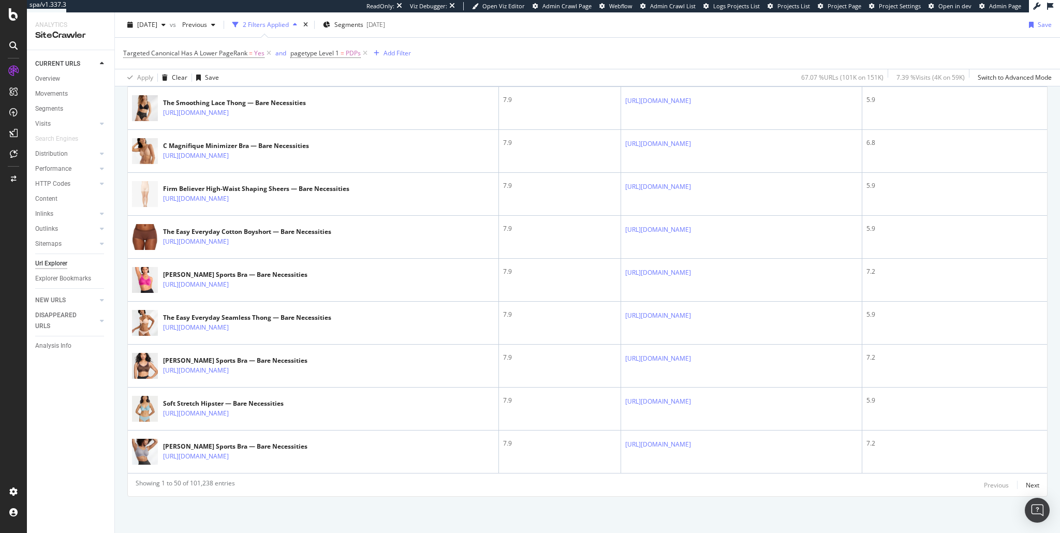
scroll to position [2227, 0]
drag, startPoint x: 682, startPoint y: 508, endPoint x: 868, endPoint y: 490, distance: 187.2
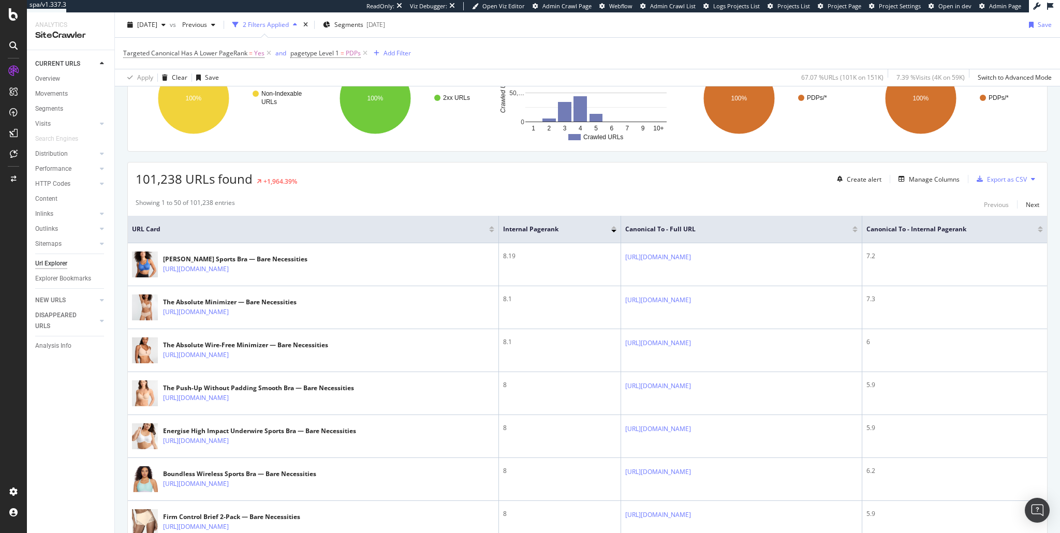
scroll to position [112, 0]
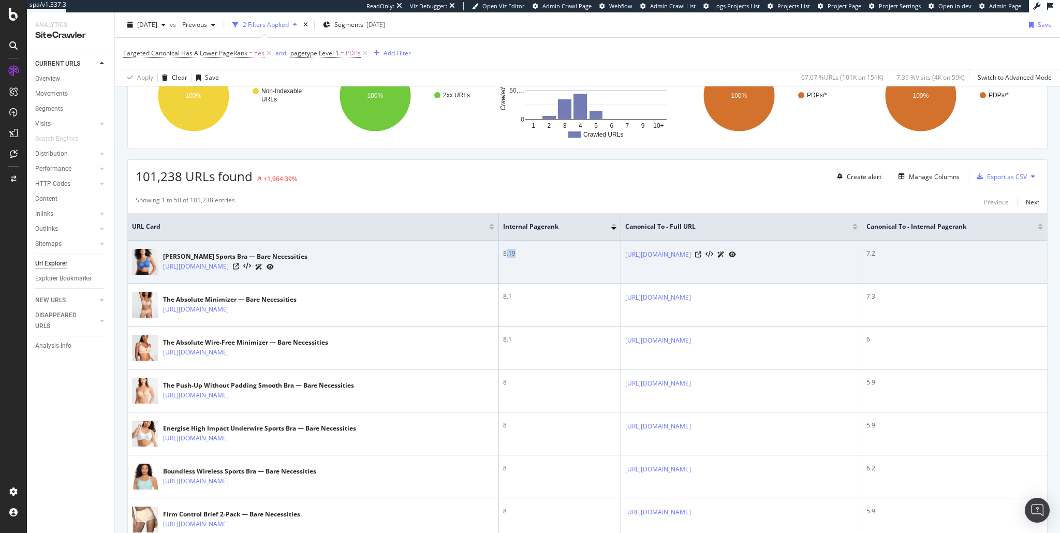
drag, startPoint x: 456, startPoint y: 250, endPoint x: 470, endPoint y: 248, distance: 13.6
click at [503, 249] on div "8.19" at bounding box center [559, 253] width 113 height 9
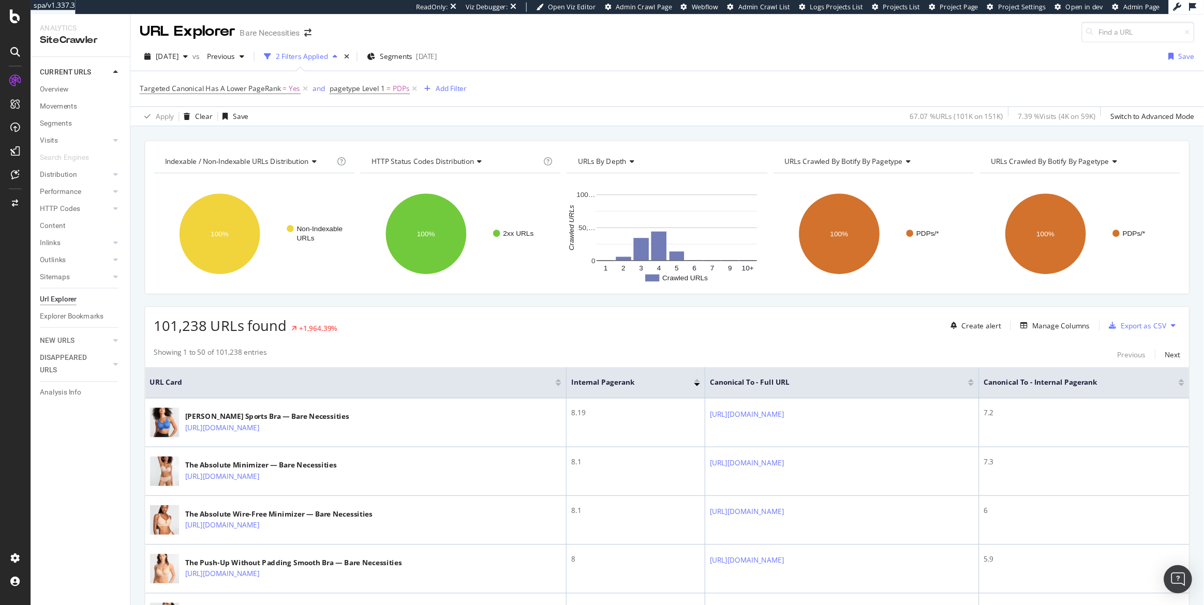
scroll to position [0, 0]
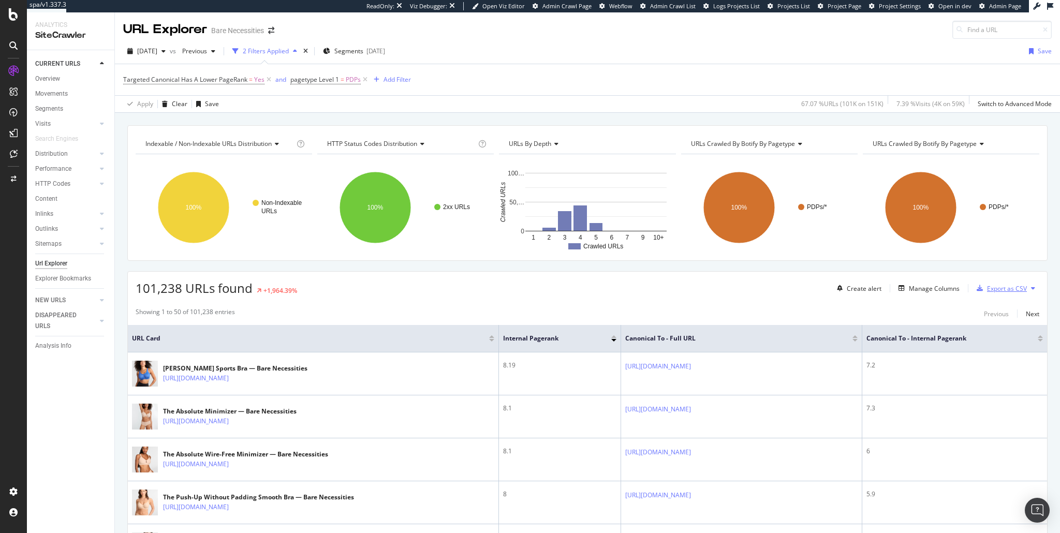
click at [1004, 290] on div "Export as CSV" at bounding box center [1007, 288] width 40 height 9
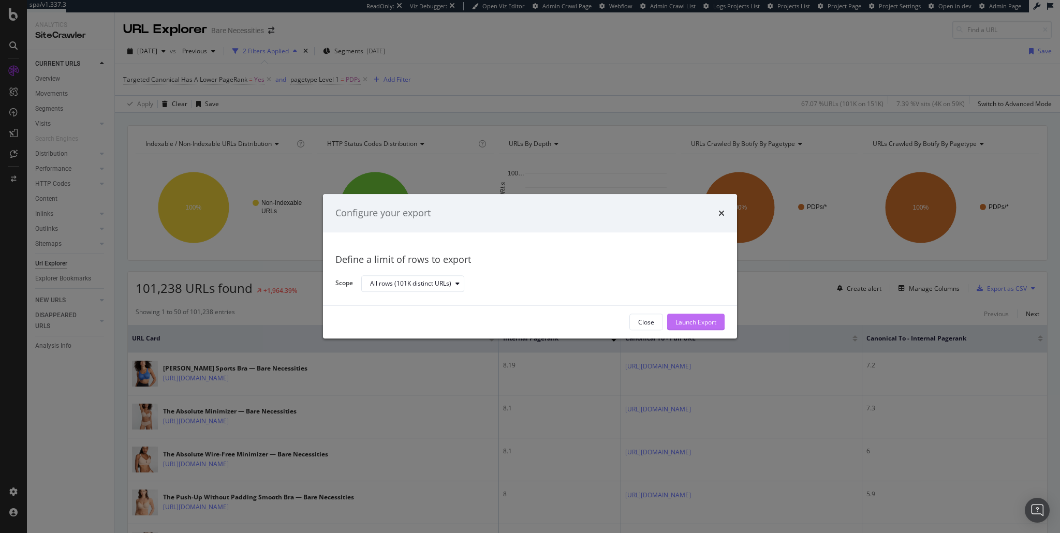
click at [704, 325] on div "Launch Export" at bounding box center [695, 322] width 41 height 9
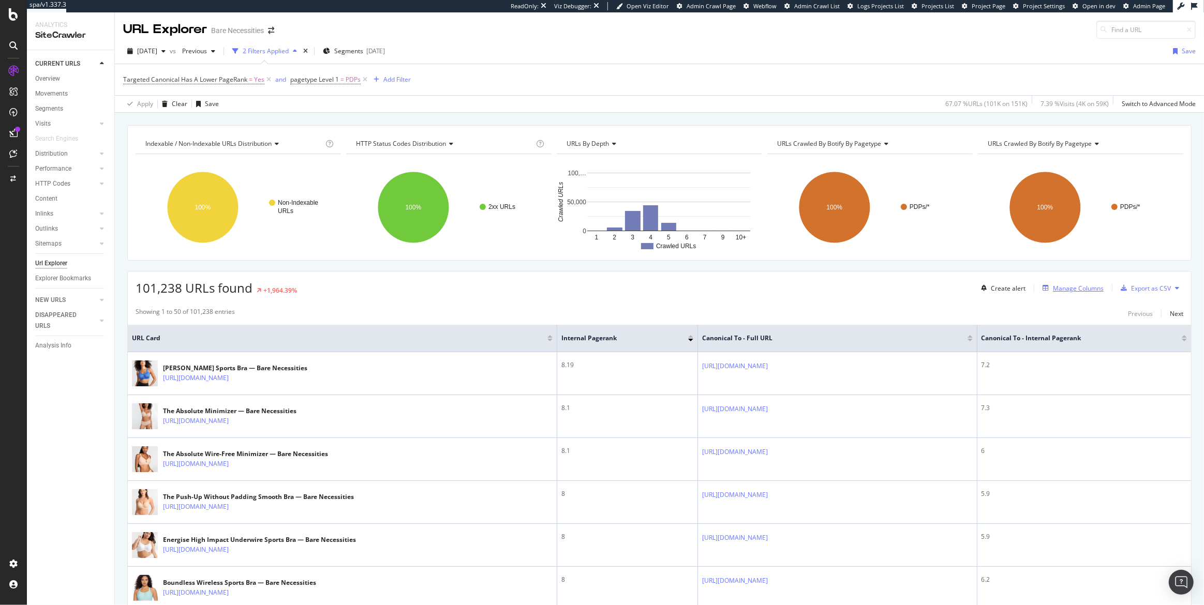
click at [1059, 289] on div "Manage Columns" at bounding box center [1078, 288] width 51 height 9
click at [1059, 292] on div "Manage Columns" at bounding box center [1078, 288] width 51 height 9
click at [931, 50] on div "2025 Aug. 22nd vs Previous 2 Filters Applied Segments 2025-04-29 Save" at bounding box center [659, 53] width 1089 height 21
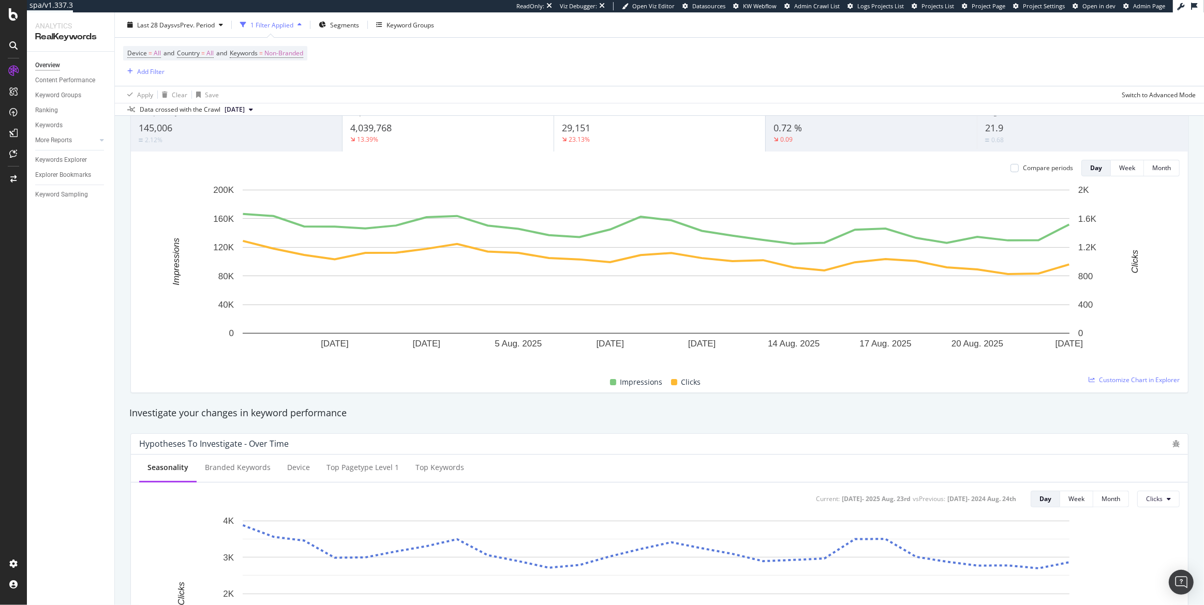
scroll to position [28, 0]
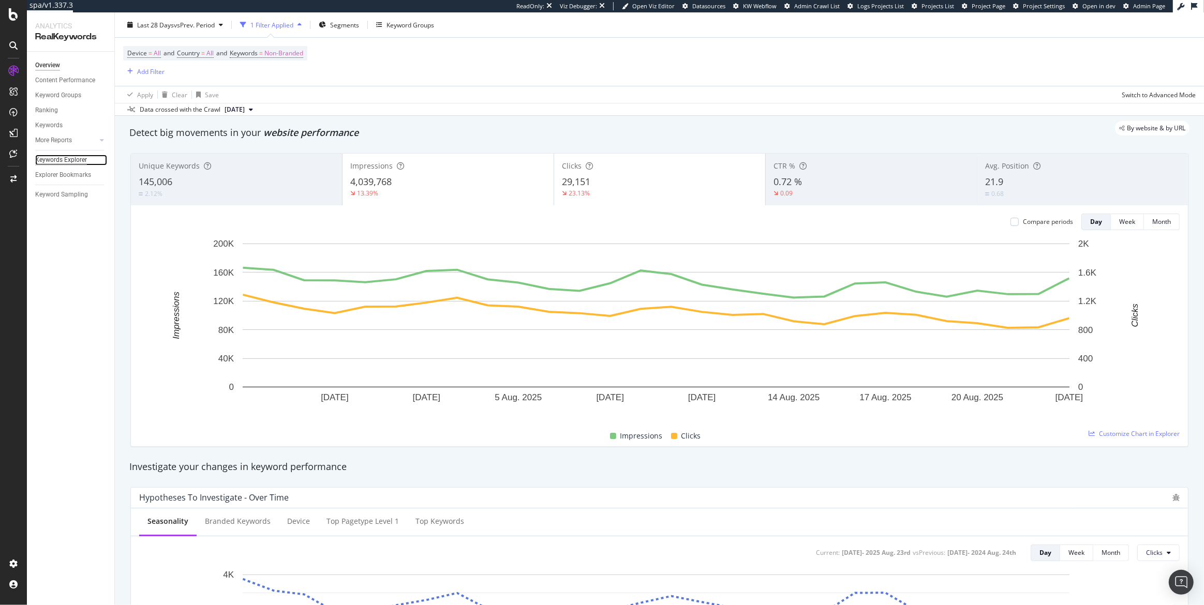
click at [67, 160] on div "Keywords Explorer" at bounding box center [61, 160] width 52 height 11
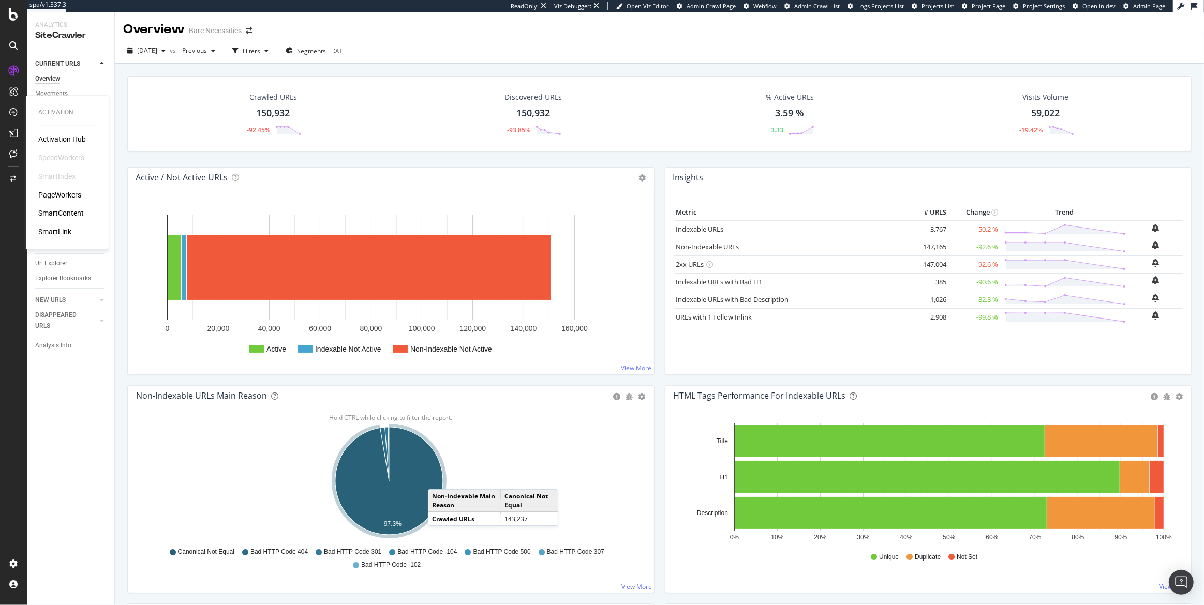
click at [55, 192] on div "PageWorkers" at bounding box center [59, 195] width 43 height 10
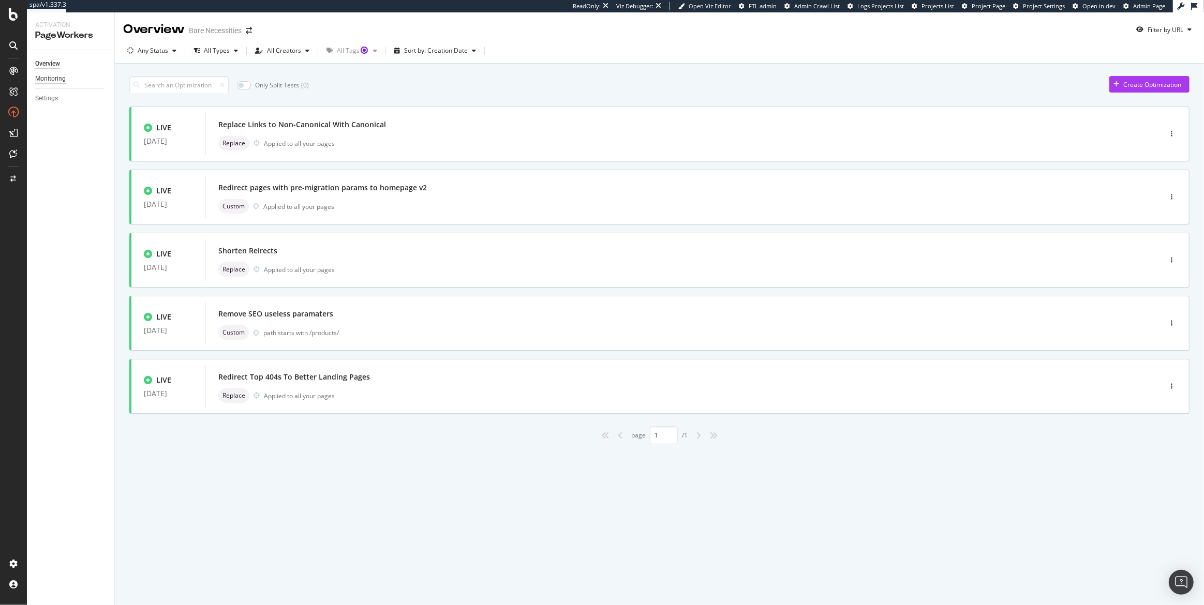
click at [54, 81] on div "Monitoring" at bounding box center [50, 78] width 31 height 11
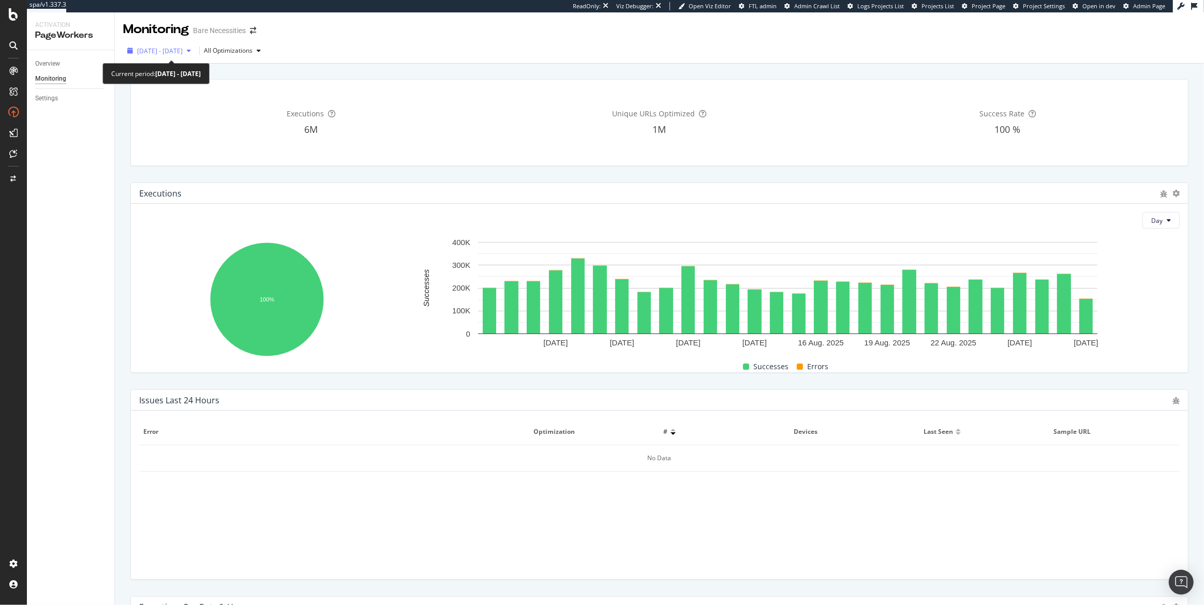
click at [183, 49] on span "[DATE] - [DATE]" at bounding box center [160, 51] width 46 height 9
click at [634, 147] on div "Unique URLs Optimized 1M" at bounding box center [659, 122] width 344 height 69
click at [183, 53] on span "2025 Aug. 1st - Aug. 28th" at bounding box center [160, 51] width 46 height 9
click at [180, 111] on div "Last 3 Months" at bounding box center [170, 111] width 40 height 9
type input "2025/05/29"
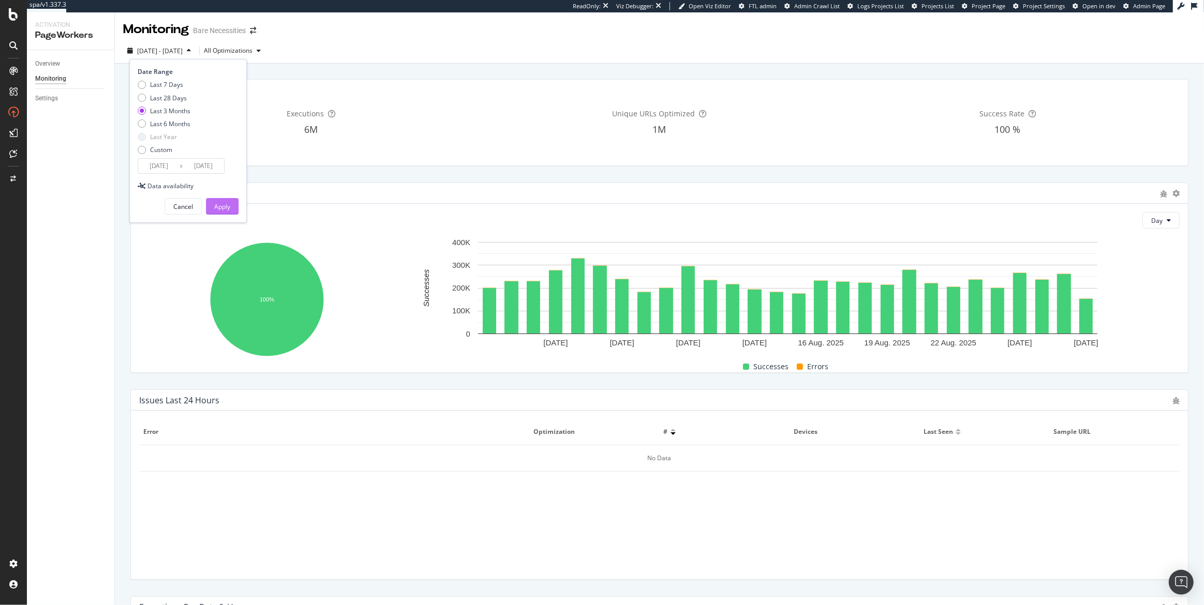
click at [227, 205] on div "Apply" at bounding box center [222, 206] width 16 height 9
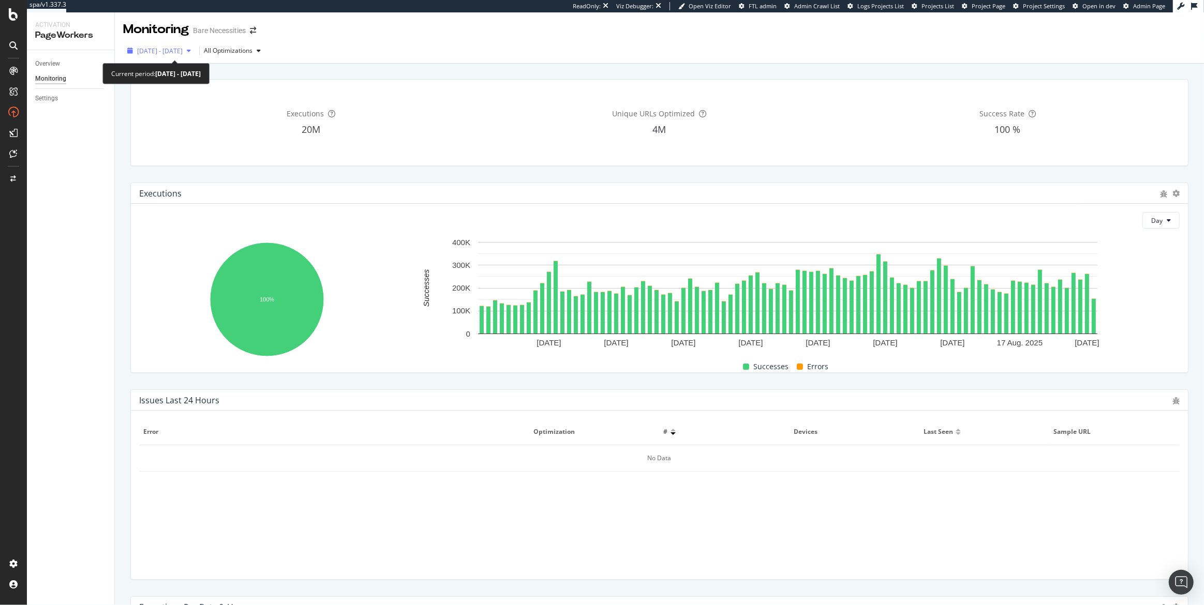
click at [183, 50] on span "2025 May. 29th - Aug. 28th" at bounding box center [160, 51] width 46 height 9
click at [187, 124] on div "Last 6 Months" at bounding box center [170, 124] width 40 height 9
type input "2025/03/01"
click at [233, 204] on button "Apply" at bounding box center [222, 206] width 33 height 17
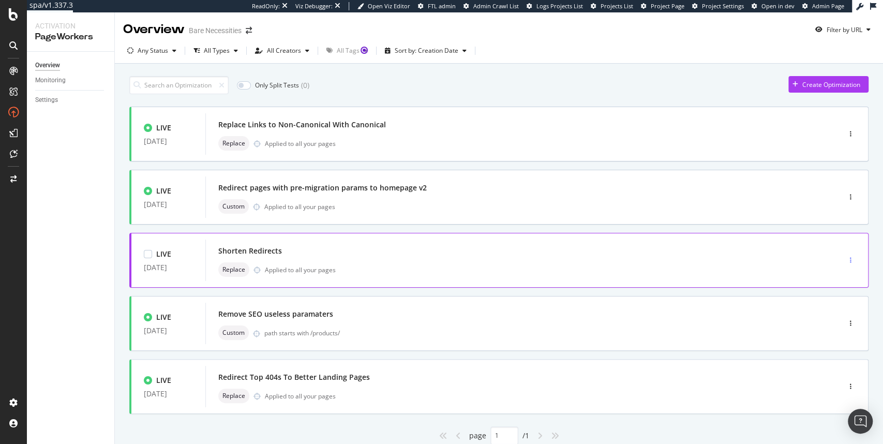
click at [846, 256] on div "button" at bounding box center [851, 261] width 10 height 16
click at [418, 224] on div "LIVE [DATE] Replace Links to Non-Canonical With Canonical Replace Applied to al…" at bounding box center [498, 276] width 739 height 338
click at [321, 258] on div "Shorten Redirects Replace Applied to all your pages" at bounding box center [507, 260] width 578 height 33
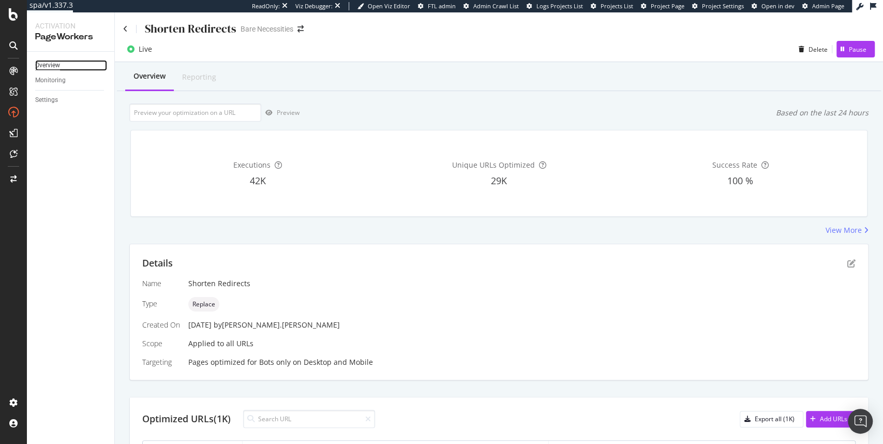
click at [45, 64] on div "Overview" at bounding box center [47, 65] width 25 height 11
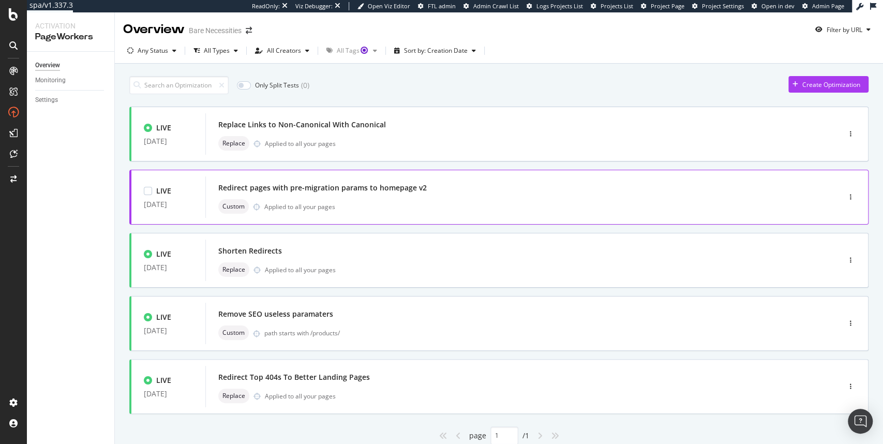
click at [401, 190] on div "Redirect pages with pre-migration params to homepage v2" at bounding box center [322, 188] width 209 height 10
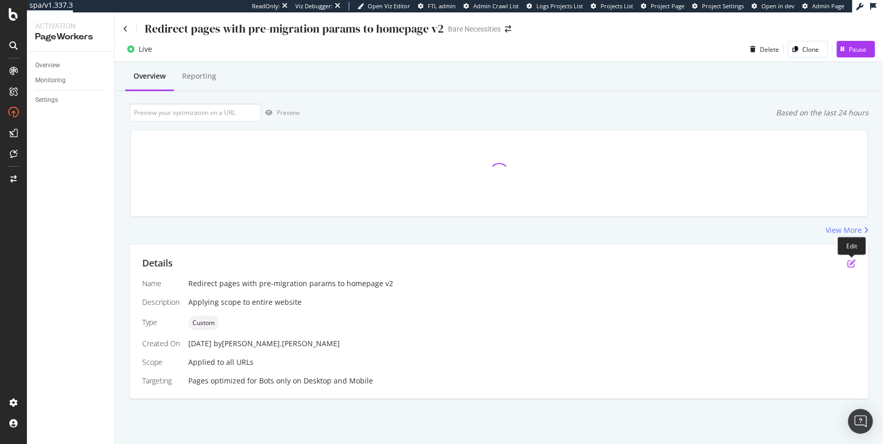
click at [851, 262] on icon "pen-to-square" at bounding box center [852, 263] width 8 height 8
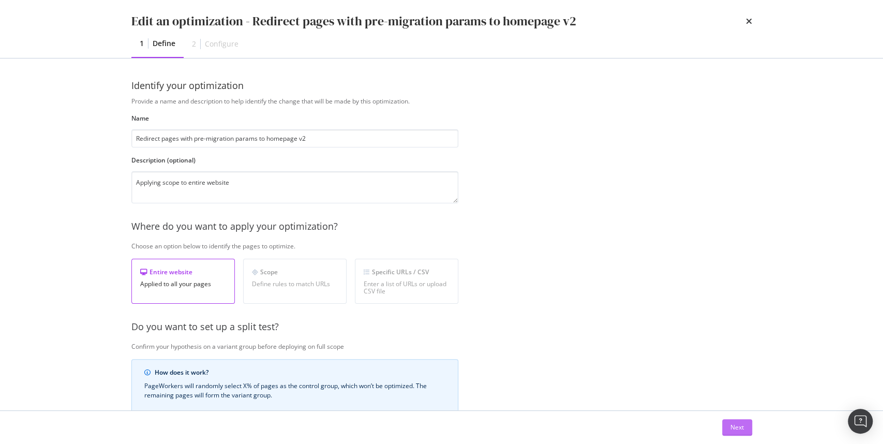
click at [738, 426] on div "Next" at bounding box center [737, 427] width 13 height 9
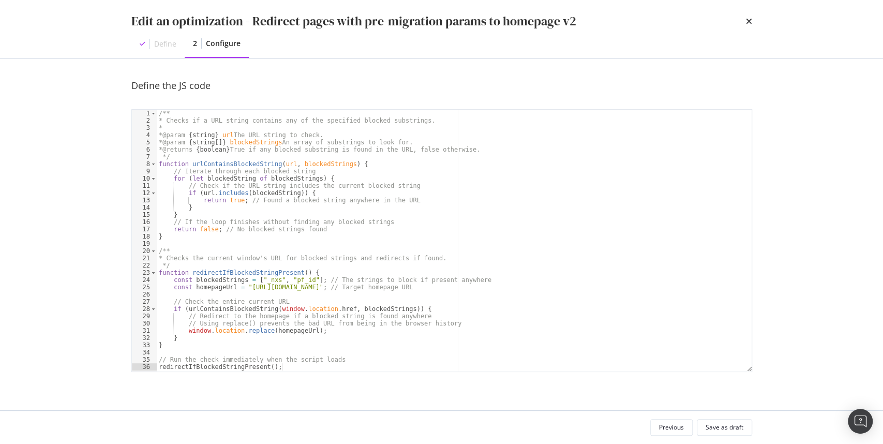
click at [258, 170] on div "/** * Checks if a URL string contains any of the specified blocked substrings. …" at bounding box center [455, 248] width 596 height 277
drag, startPoint x: 261, startPoint y: 279, endPoint x: 323, endPoint y: 278, distance: 61.6
click at [323, 278] on div "/** * Checks if a URL string contains any of the specified blocked substrings. …" at bounding box center [455, 248] width 596 height 277
click at [245, 273] on div "/** * Checks if a URL string contains any of the specified blocked substrings. …" at bounding box center [455, 248] width 596 height 277
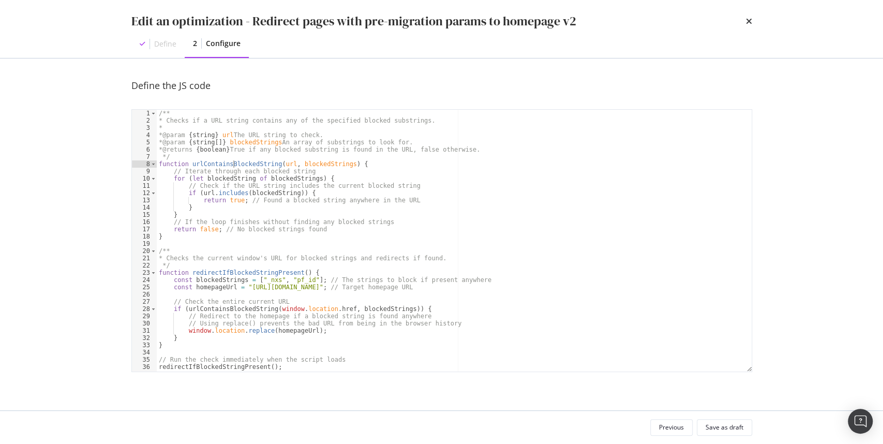
click at [234, 167] on div "/** * Checks if a URL string contains any of the specified blocked substrings. …" at bounding box center [455, 248] width 596 height 277
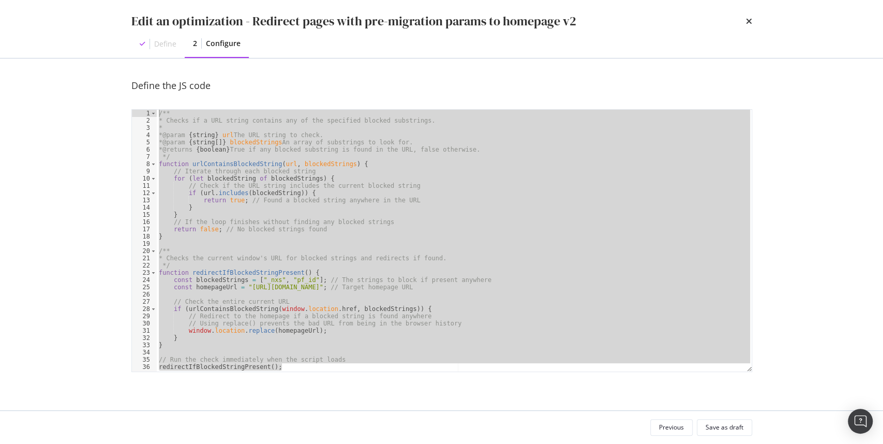
drag, startPoint x: 312, startPoint y: 367, endPoint x: 142, endPoint y: 94, distance: 321.4
click at [142, 94] on div "Define the JS code function urlContainsBlockedString(url, blockedStrings) { 1 2…" at bounding box center [441, 236] width 621 height 314
click at [183, 161] on div "/** * Checks if a URL string contains any of the specified blocked substrings. …" at bounding box center [454, 241] width 595 height 262
type textarea "function urlContainsBlockedString(url, blockedStrings) {"
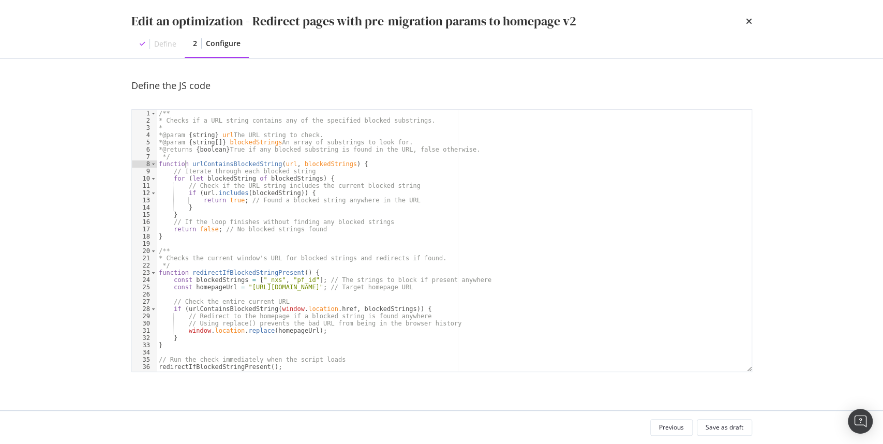
click at [197, 294] on div "/** * Checks if a URL string contains any of the specified blocked substrings. …" at bounding box center [455, 248] width 596 height 277
drag, startPoint x: 283, startPoint y: 367, endPoint x: 143, endPoint y: 367, distance: 139.7
click at [143, 367] on div "1 2 3 4 5 6 7 8 9 10 11 12 13 14 15 16 17 18 19 20 21 22 23 24 25 26 27 28 29 3…" at bounding box center [441, 240] width 621 height 263
click at [220, 368] on div "/** * Checks if a URL string contains any of the specified blocked substrings. …" at bounding box center [454, 241] width 595 height 262
click at [221, 367] on div "/** * Checks if a URL string contains any of the specified blocked substrings. …" at bounding box center [455, 248] width 596 height 277
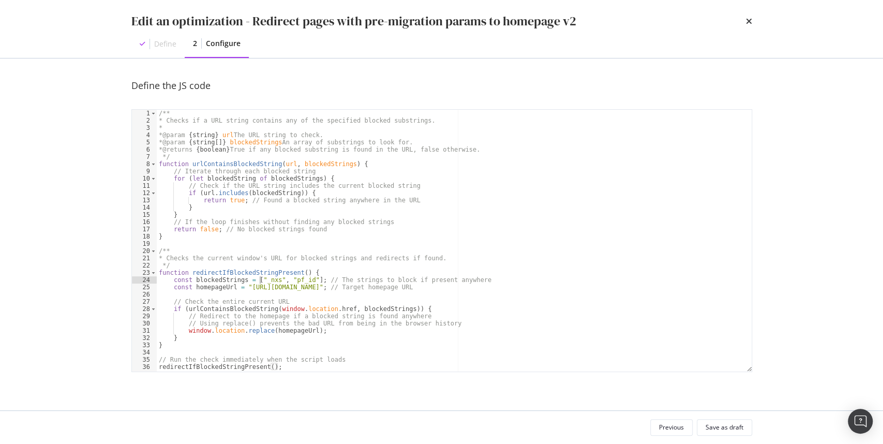
click at [258, 276] on div "/** * Checks if a URL string contains any of the specified blocked substrings. …" at bounding box center [455, 248] width 596 height 277
click at [259, 276] on div "/** * Checks if a URL string contains any of the specified blocked substrings. …" at bounding box center [455, 248] width 596 height 277
click at [241, 160] on div "/** * Checks if a URL string contains any of the specified blocked substrings. …" at bounding box center [455, 248] width 596 height 277
drag, startPoint x: 174, startPoint y: 286, endPoint x: 462, endPoint y: 288, distance: 288.2
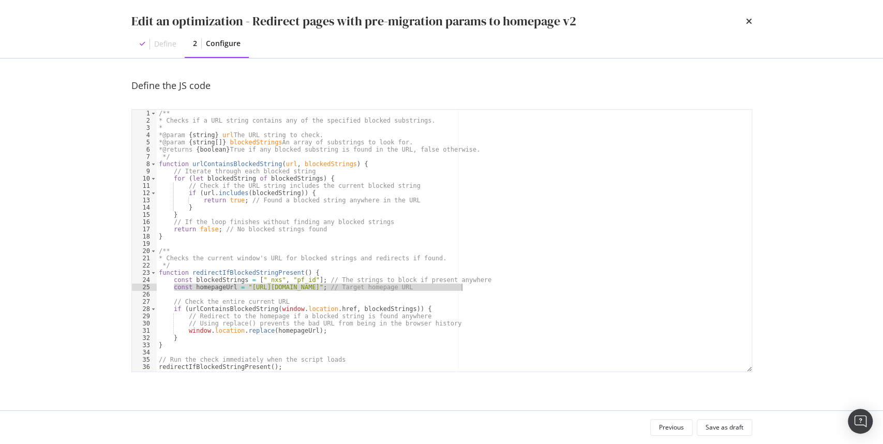
click at [462, 288] on div "/** * Checks if a URL string contains any of the specified blocked substrings. …" at bounding box center [455, 248] width 596 height 277
click at [449, 320] on div "/** * Checks if a URL string contains any of the specified blocked substrings. …" at bounding box center [455, 248] width 596 height 277
type textarea "// Using replace() prevents the bad URL from being in the browser history"
click at [748, 21] on icon "times" at bounding box center [749, 21] width 6 height 8
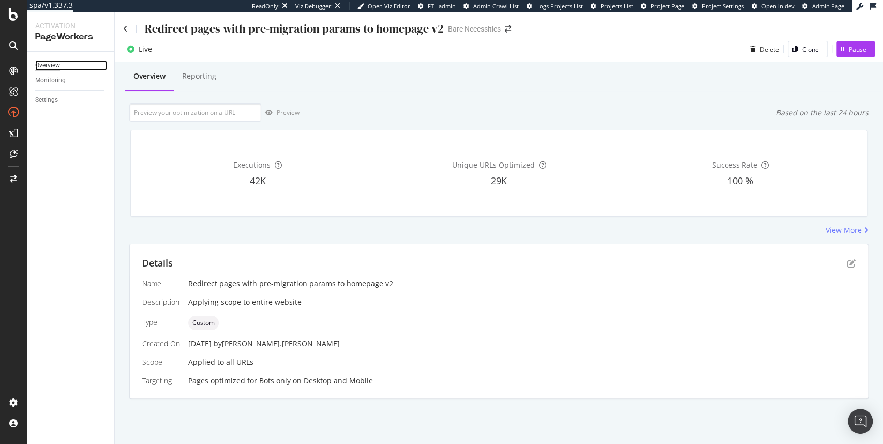
click at [47, 63] on div "Overview" at bounding box center [47, 65] width 25 height 11
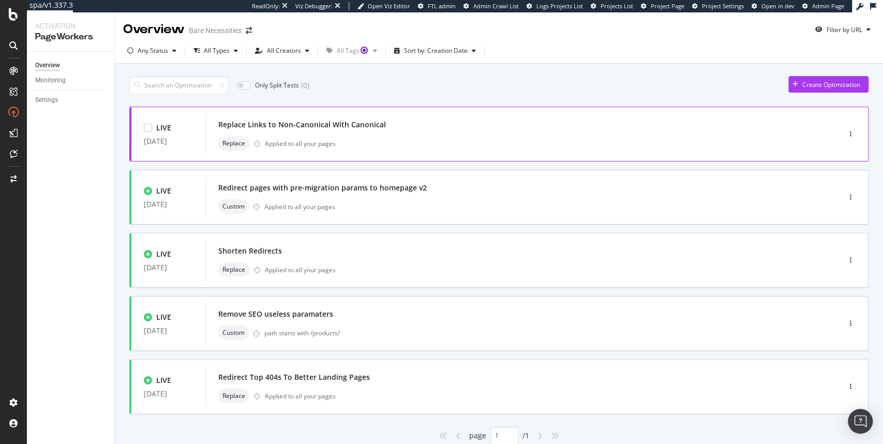
click at [341, 129] on div "Replace Links to Non-Canonical With Canonical" at bounding box center [302, 125] width 168 height 10
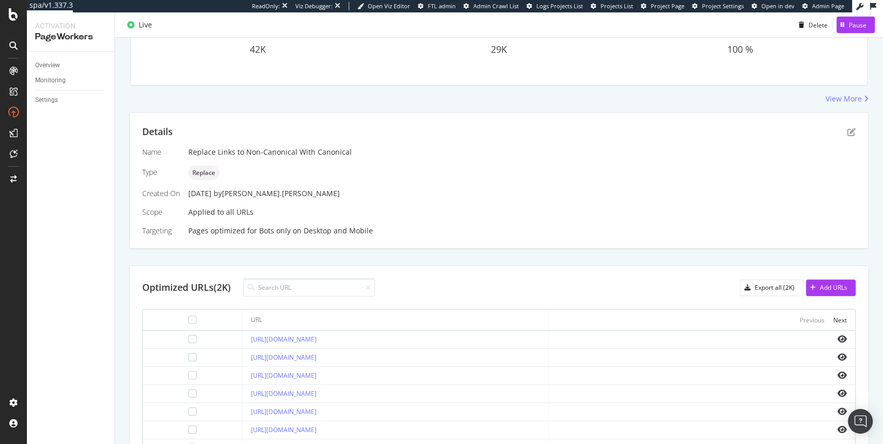
scroll to position [124, 0]
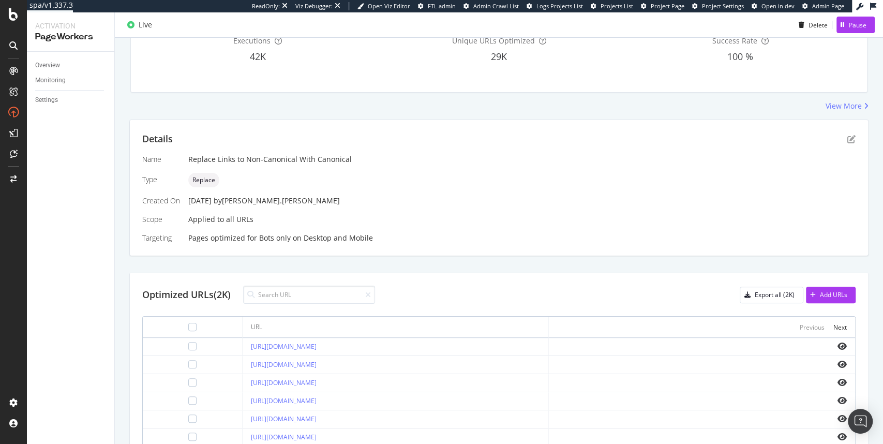
drag, startPoint x: 188, startPoint y: 201, endPoint x: 229, endPoint y: 209, distance: 41.1
click at [226, 201] on div "10 Jul. 2025 by michael.levin" at bounding box center [522, 201] width 668 height 10
click at [52, 68] on div "Overview" at bounding box center [47, 65] width 25 height 11
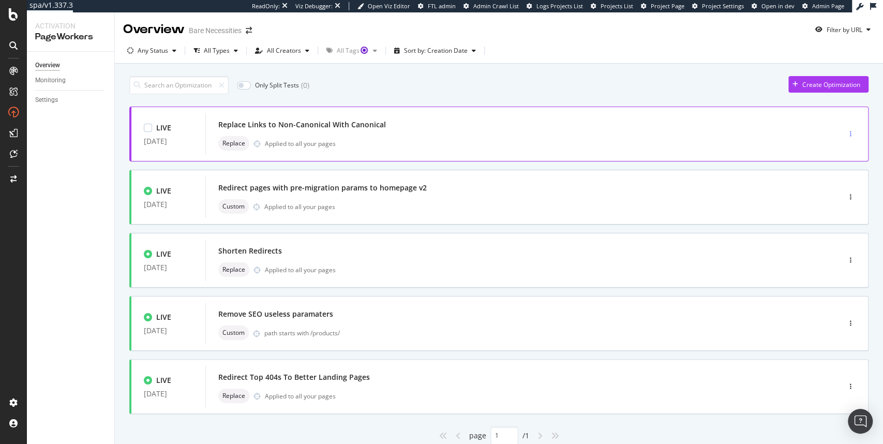
click at [846, 135] on div "button" at bounding box center [851, 134] width 10 height 6
click at [819, 166] on div "Pause" at bounding box center [828, 170] width 48 height 13
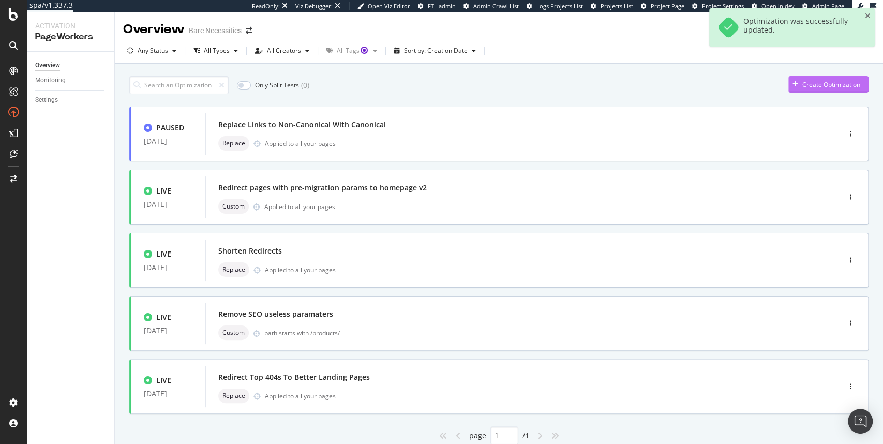
click at [793, 80] on div "Create Optimization" at bounding box center [825, 85] width 72 height 16
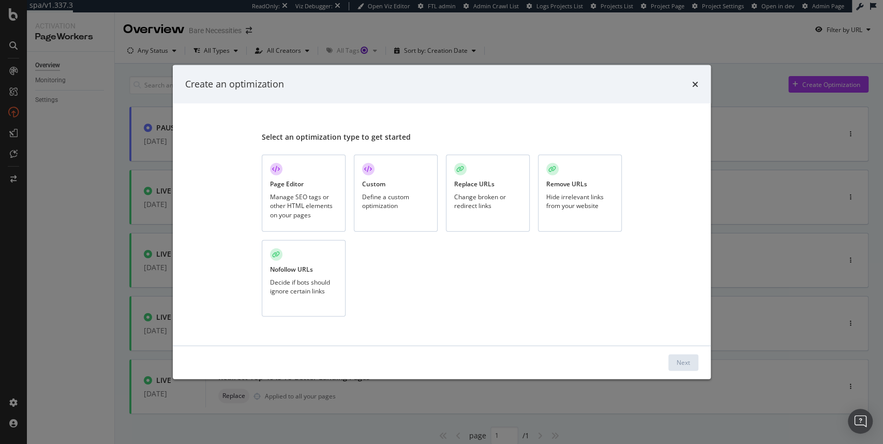
click at [302, 186] on div "Page Editor" at bounding box center [287, 184] width 34 height 9
click at [685, 364] on div "Next" at bounding box center [683, 362] width 13 height 9
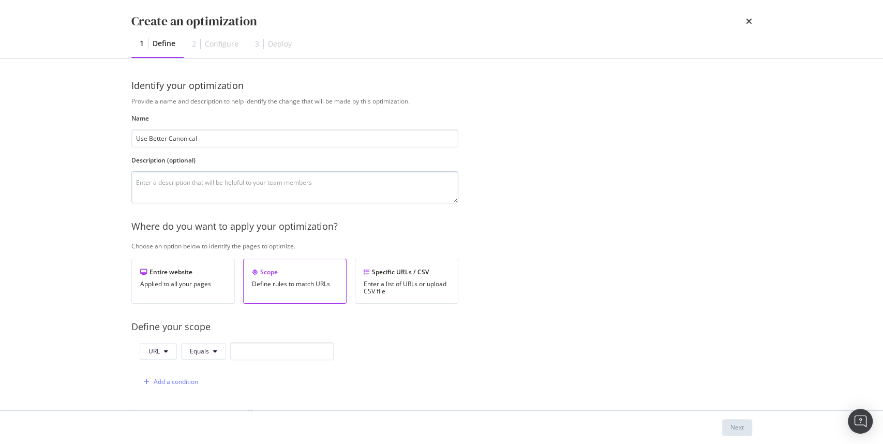
type input "Use Better Canonical"
click at [258, 192] on textarea "modal" at bounding box center [294, 187] width 327 height 32
click at [403, 278] on div "Specific URLs / CSV Enter a list of URLs or upload CSV file" at bounding box center [406, 281] width 103 height 45
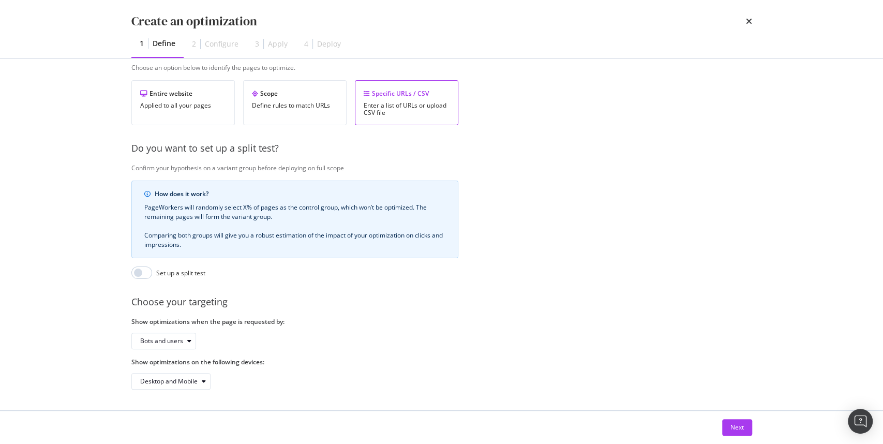
scroll to position [182, 0]
click at [174, 338] on div "Bots and users" at bounding box center [161, 341] width 43 height 6
click at [164, 371] on div "Bots only" at bounding box center [157, 370] width 26 height 9
click at [735, 426] on div "Next" at bounding box center [737, 427] width 13 height 9
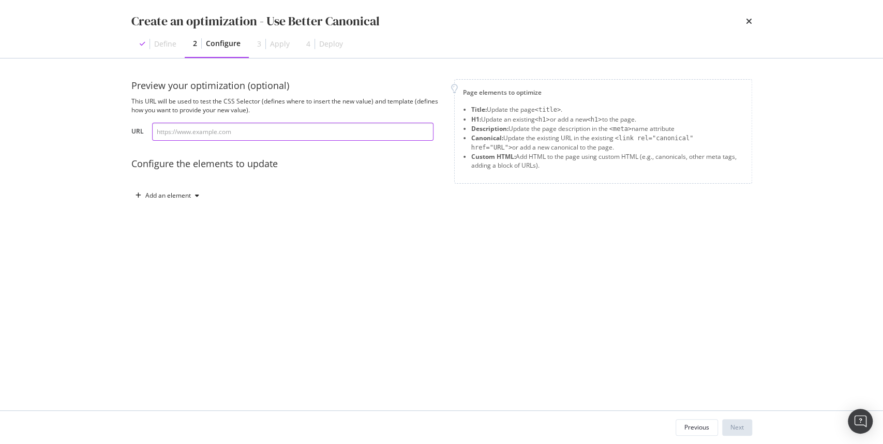
click at [235, 130] on input "modal" at bounding box center [293, 132] width 282 height 18
paste input "[URL][DOMAIN_NAME]"
type input "[URL][DOMAIN_NAME]"
click at [184, 194] on div "Add an element" at bounding box center [168, 195] width 46 height 6
click at [165, 268] on div "Canonical" at bounding box center [172, 266] width 28 height 9
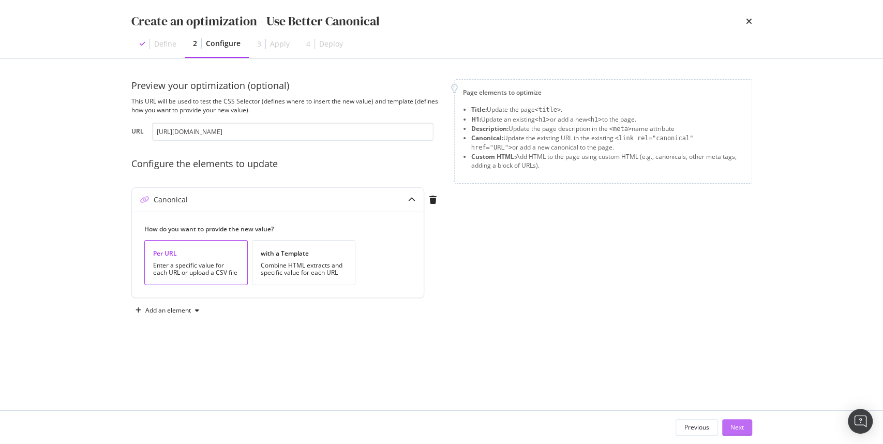
click at [738, 427] on div "Next" at bounding box center [737, 427] width 13 height 9
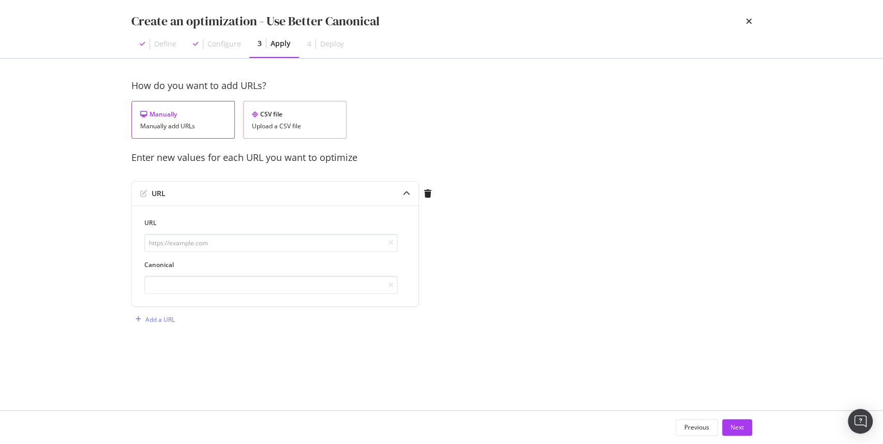
click at [286, 120] on div "CSV file Upload a CSV file" at bounding box center [294, 120] width 103 height 38
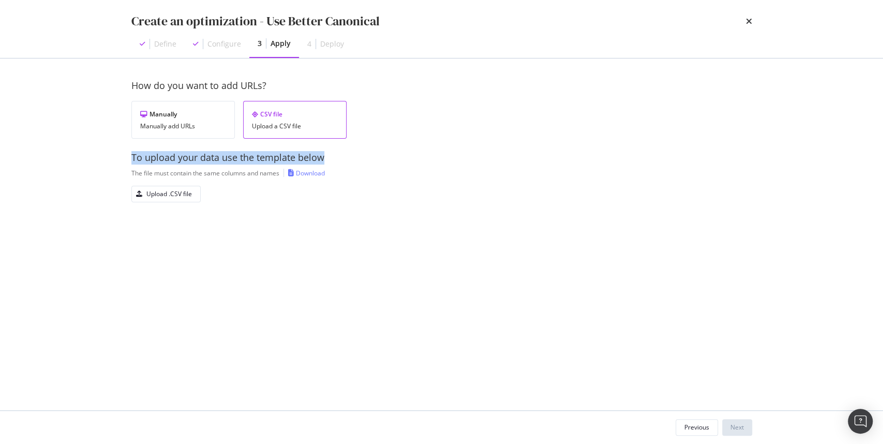
drag, startPoint x: 132, startPoint y: 156, endPoint x: 319, endPoint y: 161, distance: 186.9
click at [319, 161] on div "To upload your data use the template below" at bounding box center [441, 157] width 621 height 13
click at [356, 188] on div "Upload .CSV file" at bounding box center [441, 194] width 621 height 17
click at [178, 192] on div "Upload .CSV file" at bounding box center [169, 193] width 46 height 9
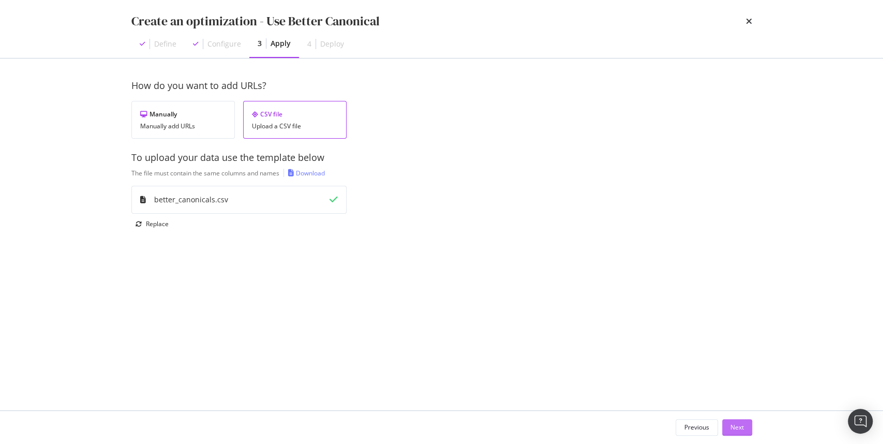
click at [734, 420] on div "Next" at bounding box center [737, 428] width 13 height 16
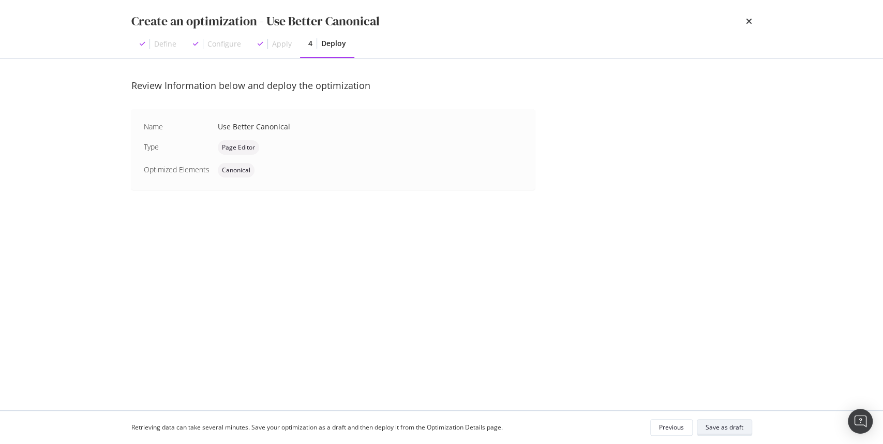
click at [731, 427] on div "Save as draft" at bounding box center [725, 427] width 38 height 9
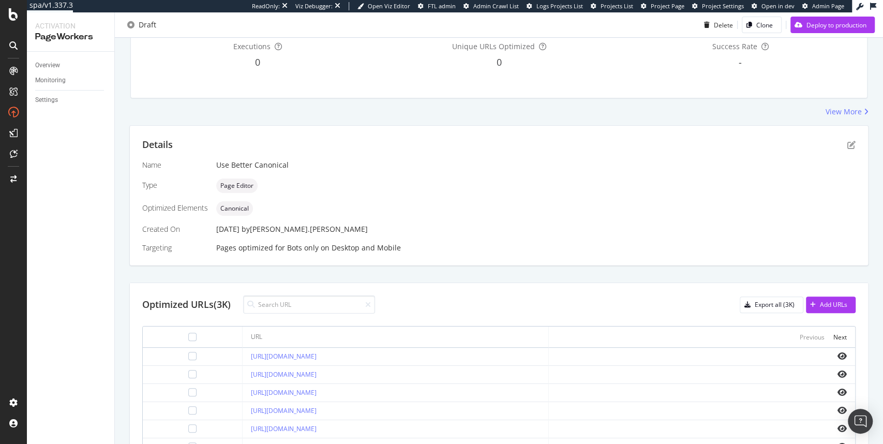
scroll to position [60, 0]
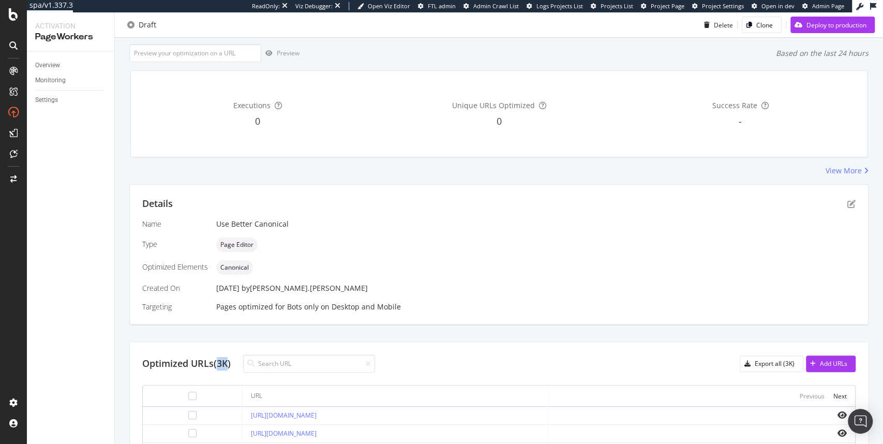
drag, startPoint x: 218, startPoint y: 362, endPoint x: 227, endPoint y: 362, distance: 8.8
click at [227, 362] on div "Optimized URLs (3K)" at bounding box center [186, 363] width 88 height 13
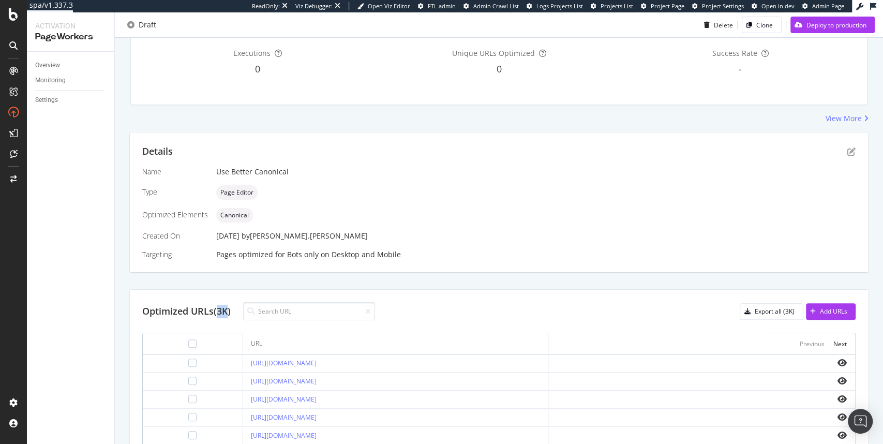
scroll to position [176, 0]
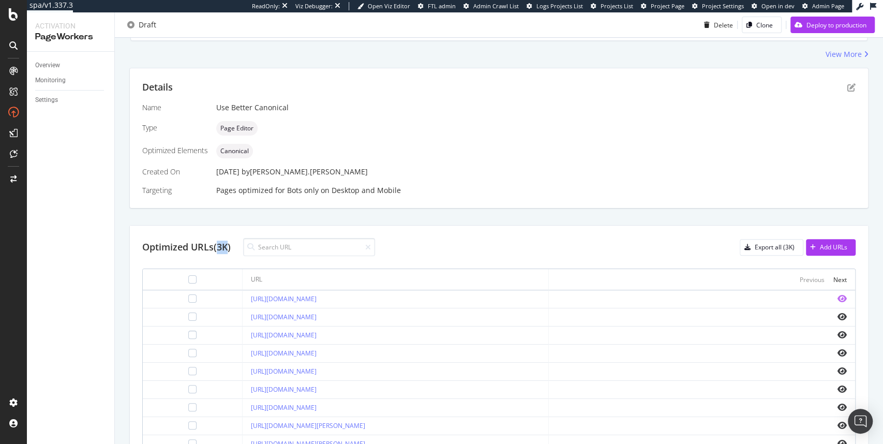
click at [839, 296] on icon "eye" at bounding box center [842, 298] width 9 height 8
click at [809, 27] on div "Deploy to production" at bounding box center [837, 24] width 60 height 9
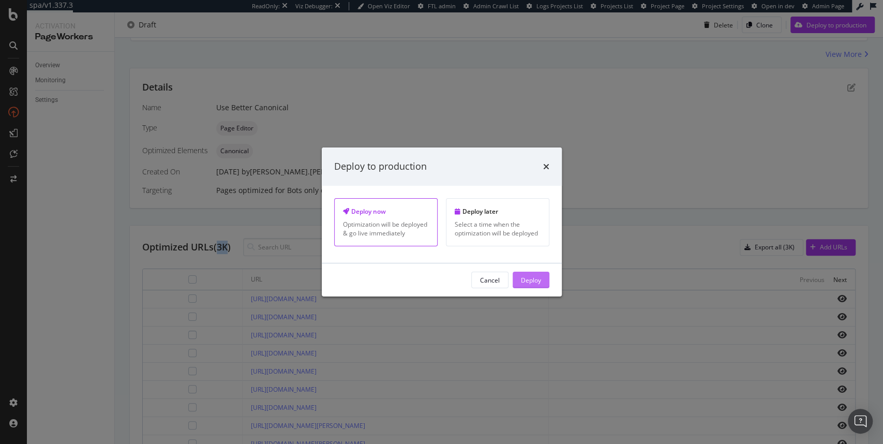
click at [524, 279] on div "Deploy" at bounding box center [531, 279] width 20 height 9
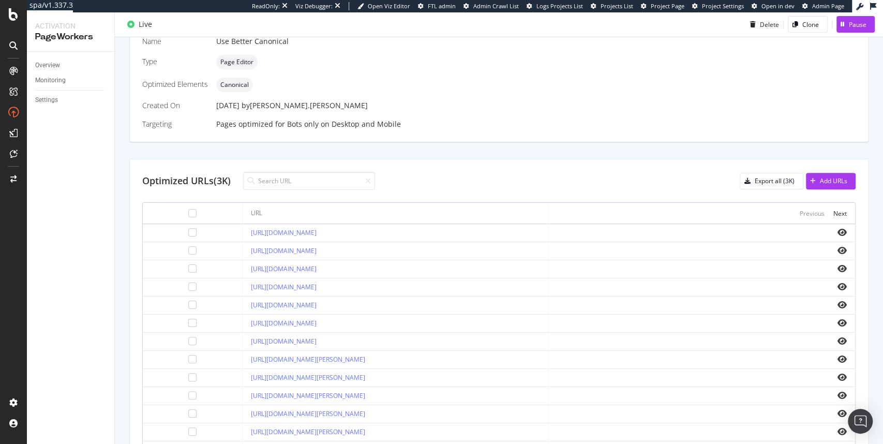
scroll to position [236, 0]
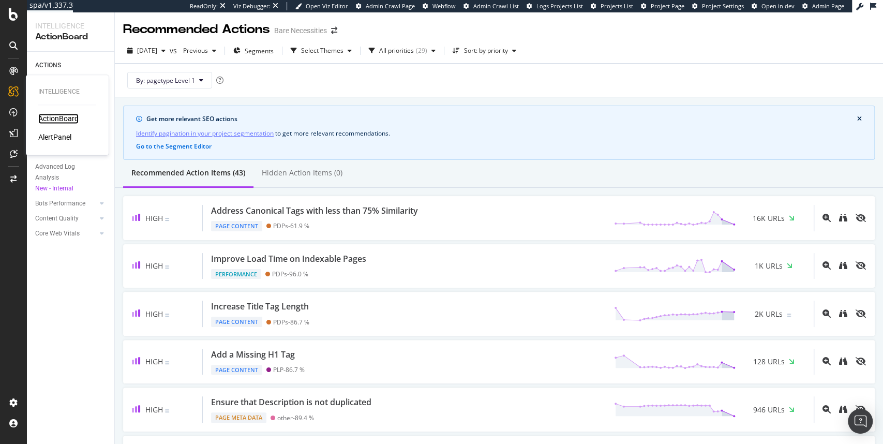
click at [59, 119] on div "ActionBoard" at bounding box center [58, 118] width 40 height 10
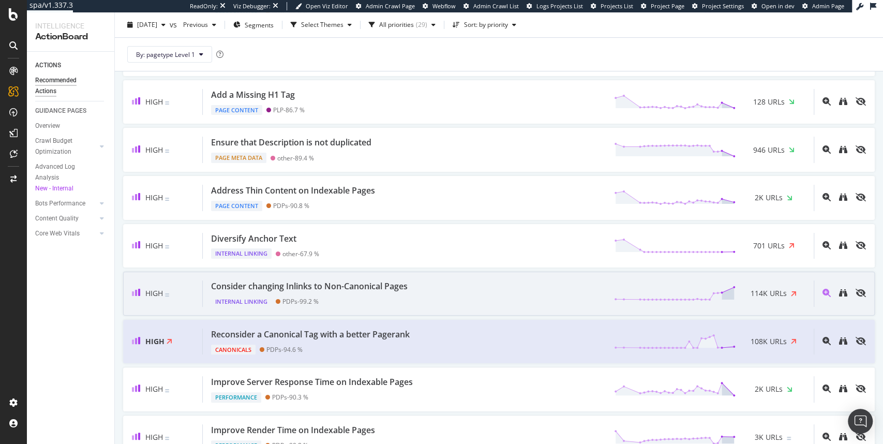
scroll to position [300, 0]
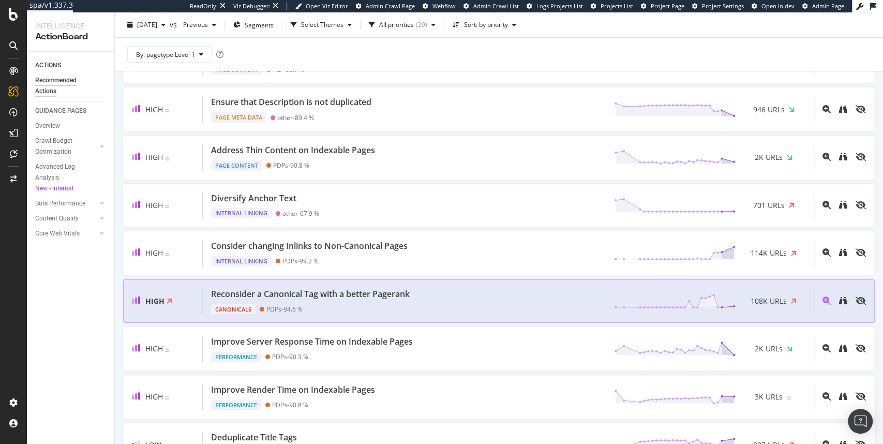
click at [396, 302] on div "Canonicals PDPs - 94.6 %" at bounding box center [312, 307] width 203 height 14
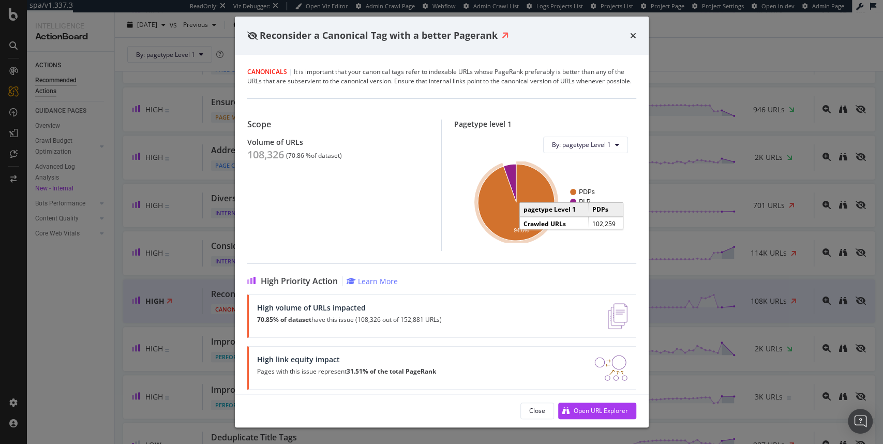
click at [494, 228] on icon "A chart." at bounding box center [516, 202] width 77 height 77
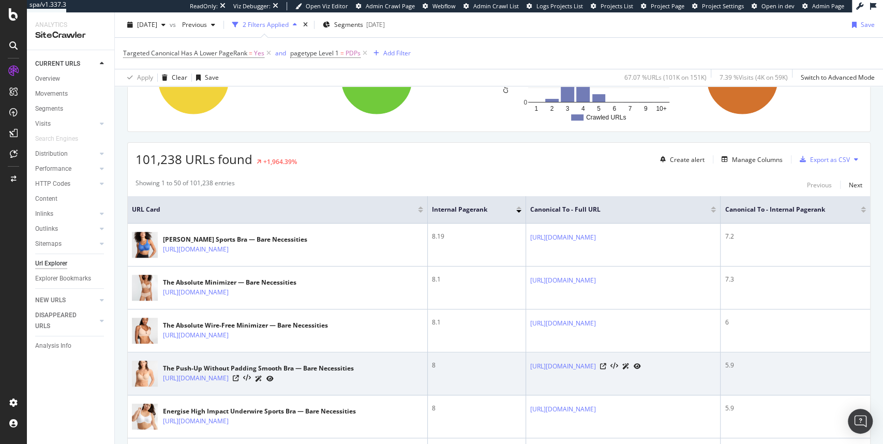
scroll to position [124, 0]
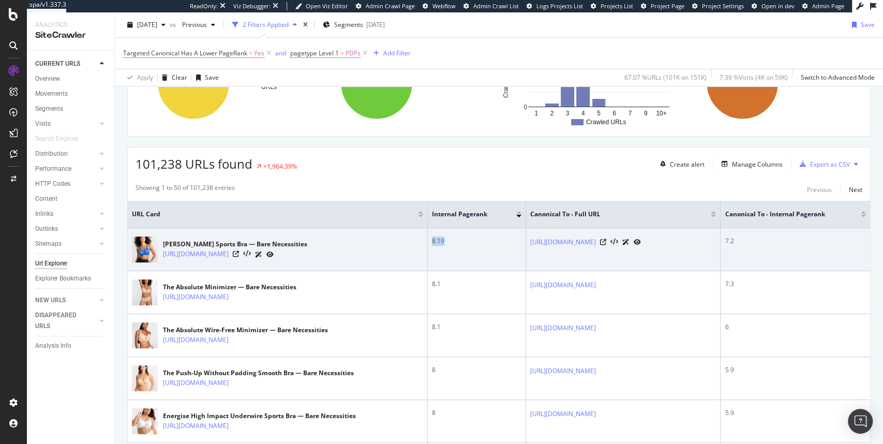
drag, startPoint x: 406, startPoint y: 241, endPoint x: 390, endPoint y: 240, distance: 15.6
click at [428, 240] on td "8.19" at bounding box center [477, 249] width 98 height 43
drag, startPoint x: 749, startPoint y: 242, endPoint x: 740, endPoint y: 241, distance: 9.4
click at [740, 241] on div "7.2" at bounding box center [795, 240] width 141 height 9
click at [742, 240] on div "7.2" at bounding box center [795, 240] width 141 height 9
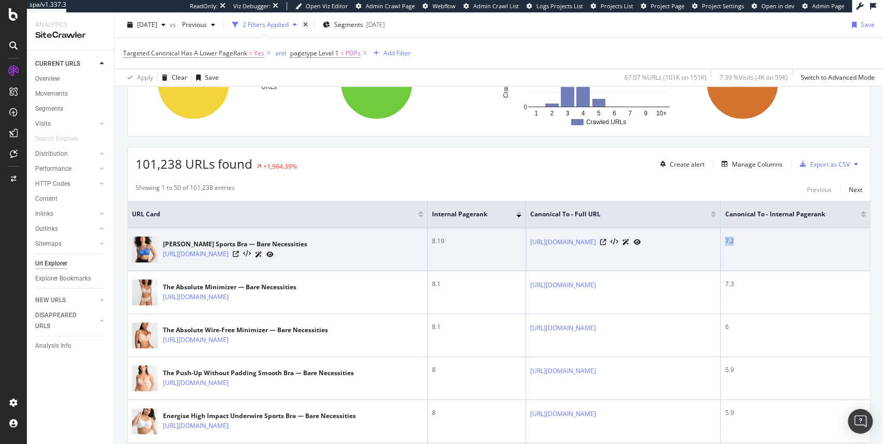
drag, startPoint x: 752, startPoint y: 243, endPoint x: 739, endPoint y: 242, distance: 13.5
click at [739, 242] on div "7.2" at bounding box center [795, 240] width 141 height 9
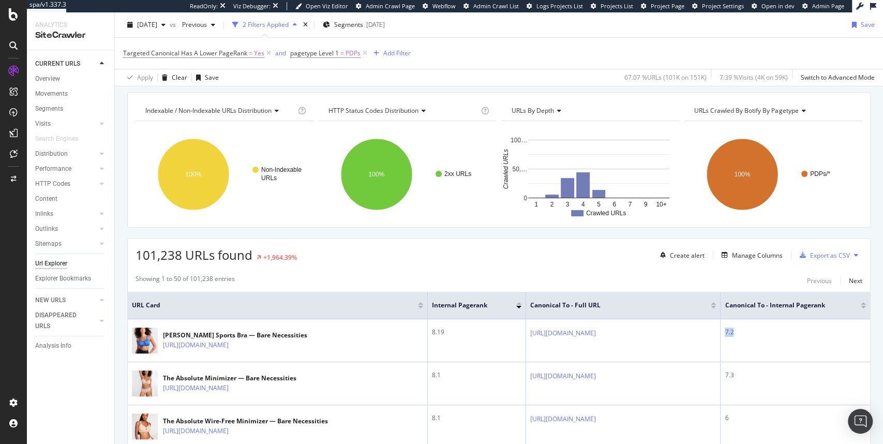
scroll to position [31, 0]
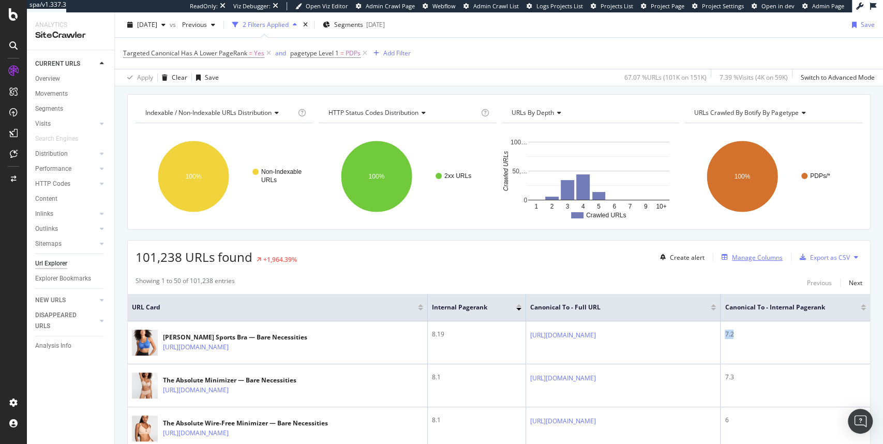
click at [757, 258] on div "Manage Columns" at bounding box center [757, 257] width 51 height 9
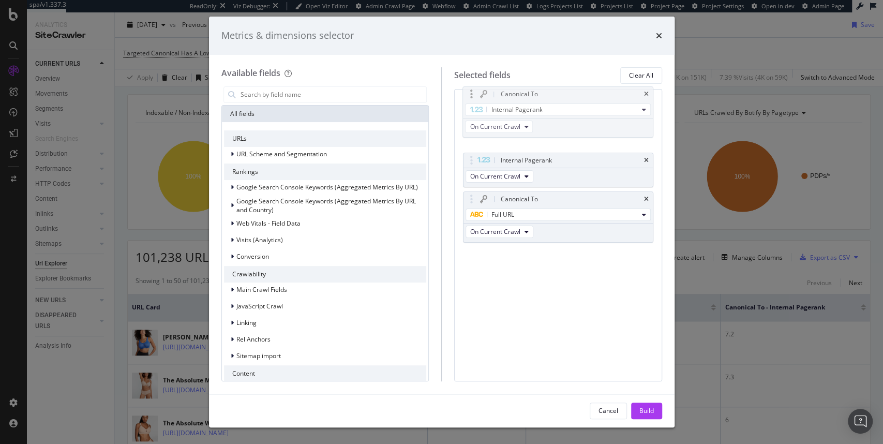
drag, startPoint x: 511, startPoint y: 199, endPoint x: 511, endPoint y: 94, distance: 104.5
click at [511, 94] on body "spa/v1.337.3 ReadOnly: Viz Debugger: Open Viz Editor Admin Crawl Page Webflow A…" at bounding box center [441, 222] width 883 height 444
click at [648, 103] on icon "times" at bounding box center [646, 105] width 5 height 6
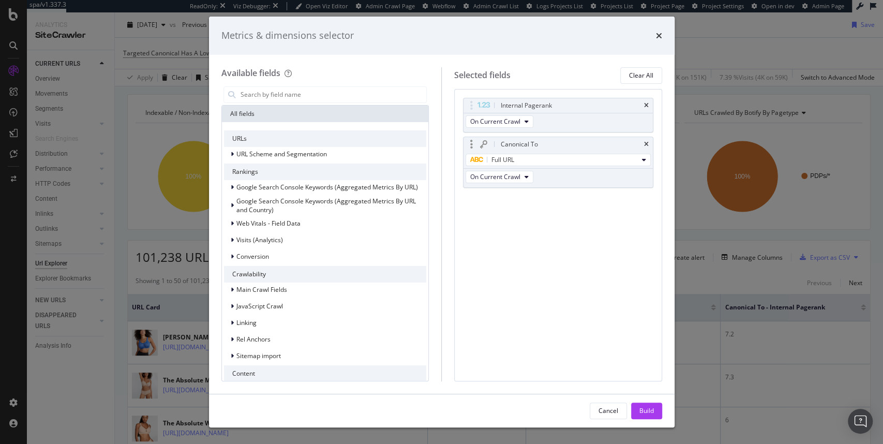
click at [641, 143] on div "Canonical To" at bounding box center [570, 144] width 143 height 10
click at [646, 106] on icon "times" at bounding box center [646, 105] width 5 height 6
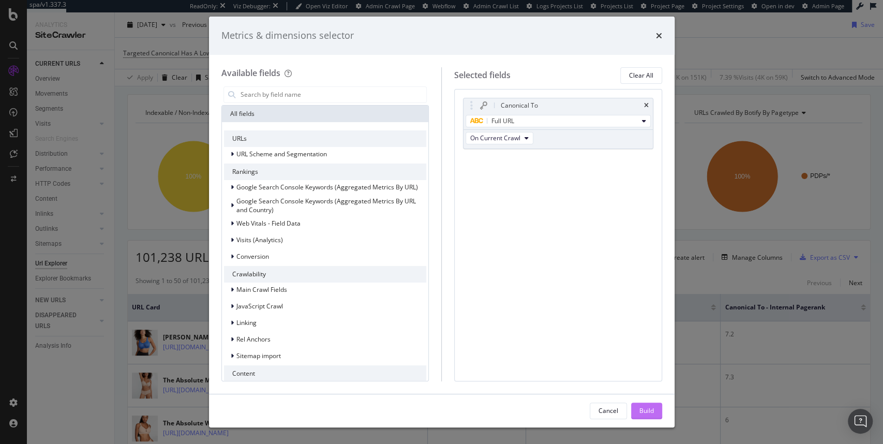
drag, startPoint x: 649, startPoint y: 411, endPoint x: 645, endPoint y: 407, distance: 5.9
click at [645, 407] on div "Build" at bounding box center [647, 410] width 14 height 9
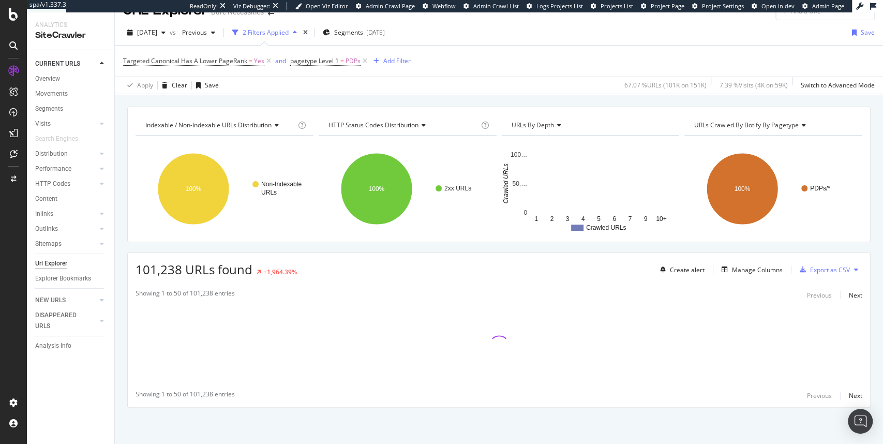
scroll to position [18, 0]
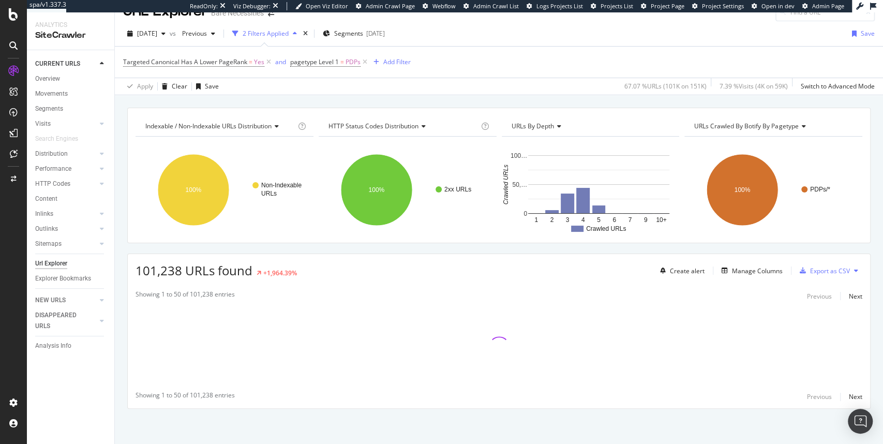
click at [645, 408] on div "Indexable / Non-Indexable URLs distribution Chart (by Value) Table Expand Expor…" at bounding box center [499, 276] width 768 height 337
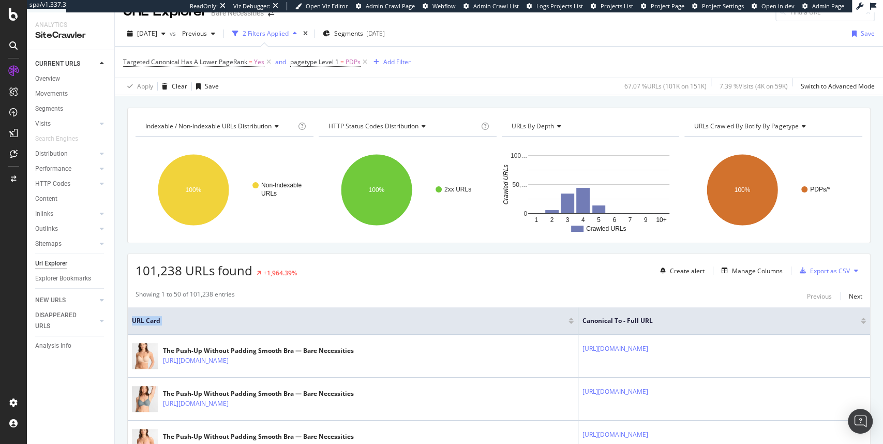
drag, startPoint x: 595, startPoint y: 311, endPoint x: 349, endPoint y: 313, distance: 245.3
click at [349, 313] on tr "URL Card Canonical To - Full URL" at bounding box center [499, 320] width 743 height 27
click at [816, 270] on div "Export as CSV" at bounding box center [830, 270] width 40 height 9
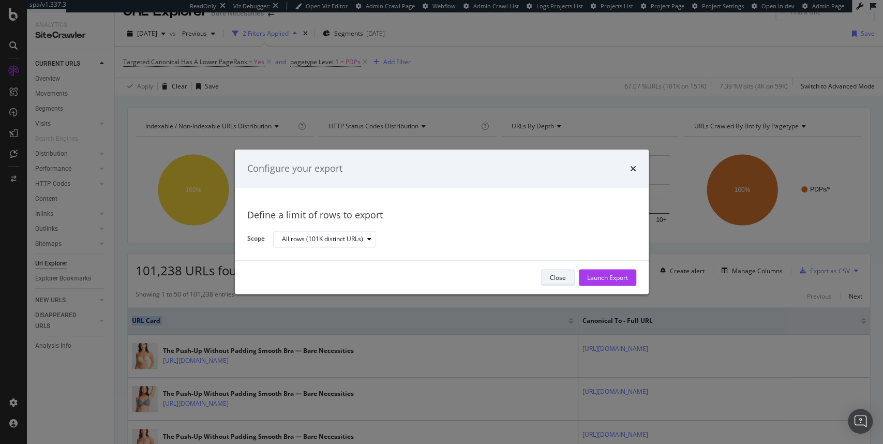
click at [568, 278] on button "Close" at bounding box center [558, 278] width 34 height 17
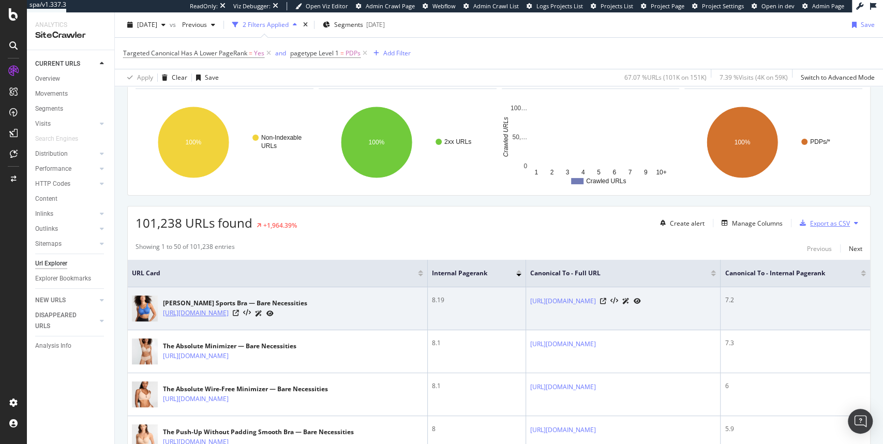
scroll to position [69, 0]
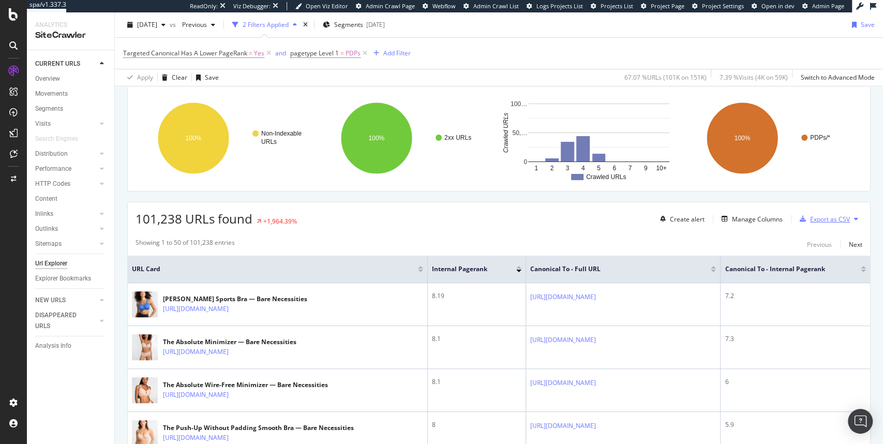
click at [817, 215] on div "Export as CSV" at bounding box center [830, 219] width 40 height 9
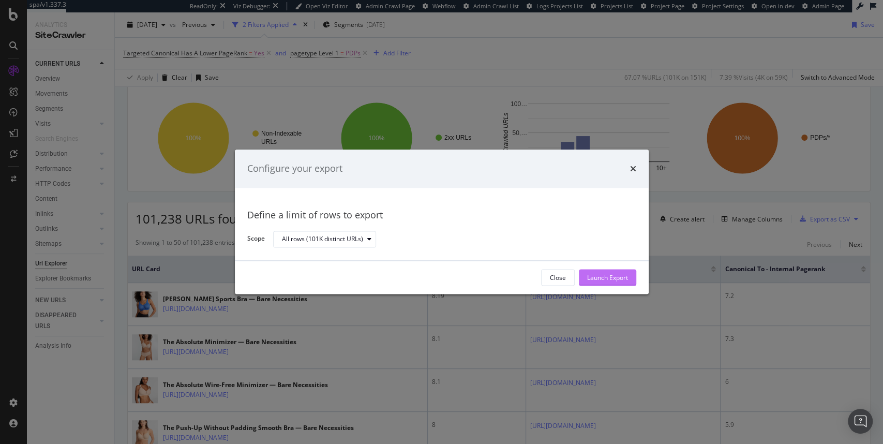
click at [601, 274] on div "Launch Export" at bounding box center [607, 277] width 41 height 9
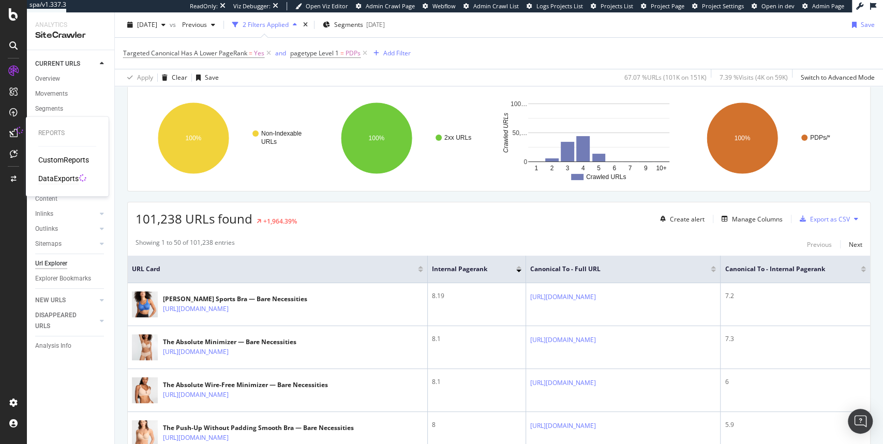
click at [61, 179] on div "DataExports" at bounding box center [58, 178] width 40 height 10
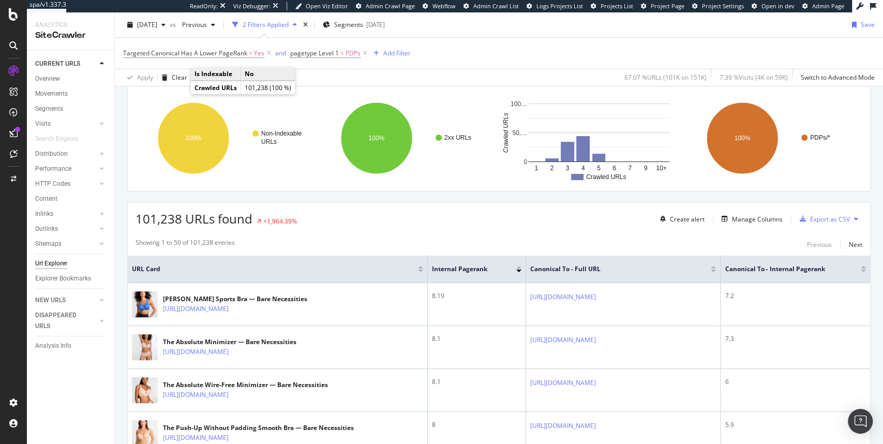
click at [641, 76] on div "67.07 % URLs ( 101K on 151K )" at bounding box center [666, 77] width 82 height 9
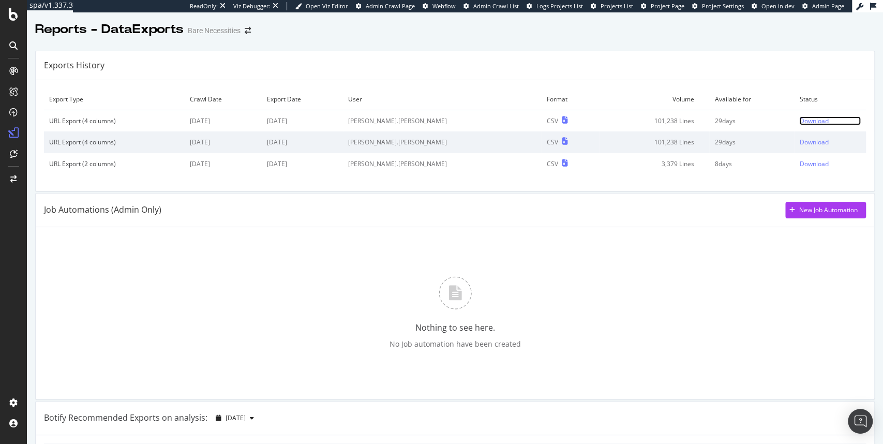
click at [799, 121] on div "Download" at bounding box center [813, 120] width 29 height 9
